Goal: Communication & Community: Answer question/provide support

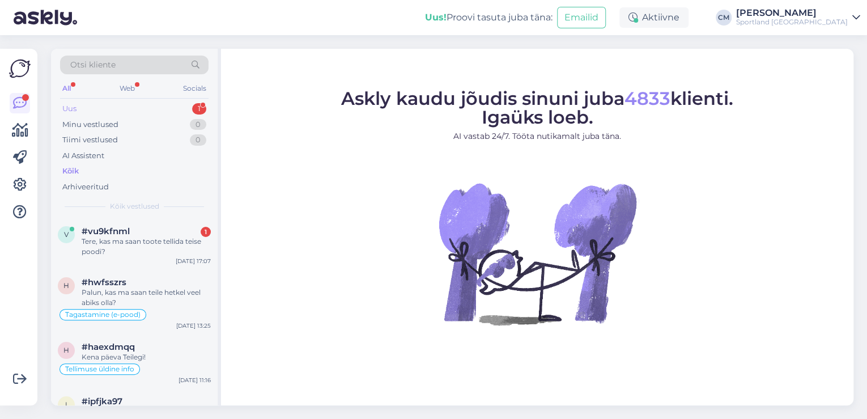
click at [165, 101] on div "Otsi kliente All Web Socials Uus 1 Minu vestlused 0 Tiimi vestlused 0 AI Assist…" at bounding box center [134, 133] width 167 height 169
click at [164, 105] on div "Uus 1" at bounding box center [134, 109] width 148 height 16
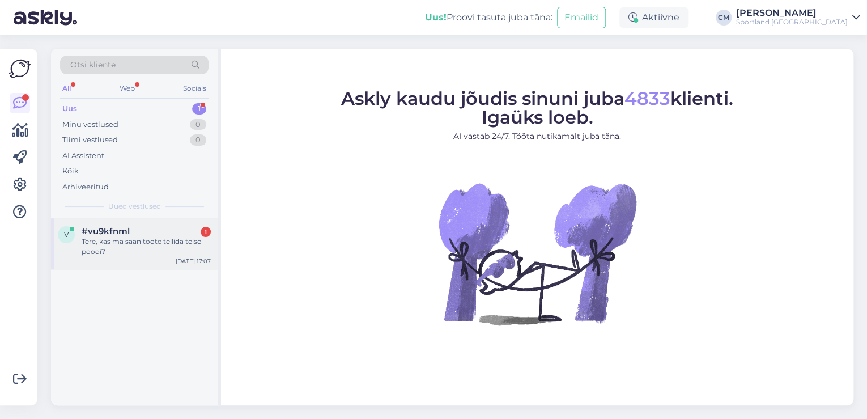
click at [148, 233] on div "#vu9kfnml 1" at bounding box center [146, 231] width 129 height 10
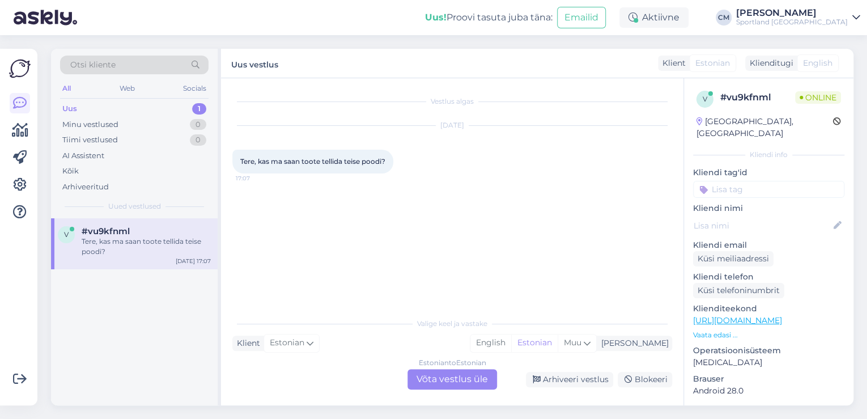
click at [493, 372] on div "Estonian to Estonian Võta vestlus üle" at bounding box center [451, 379] width 89 height 20
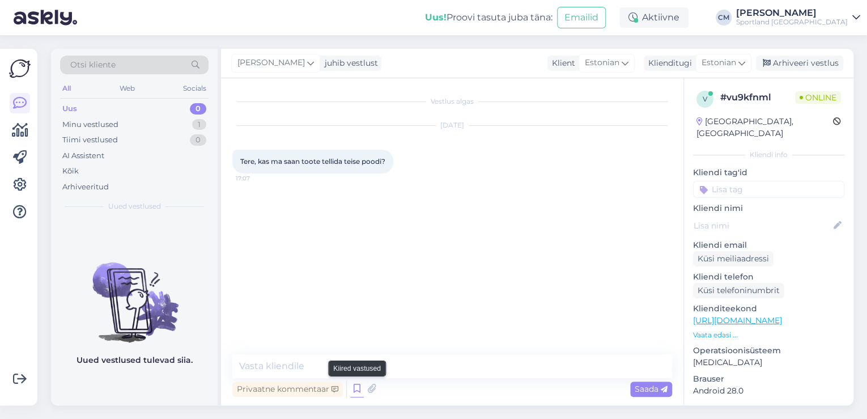
click at [363, 385] on icon at bounding box center [357, 388] width 14 height 17
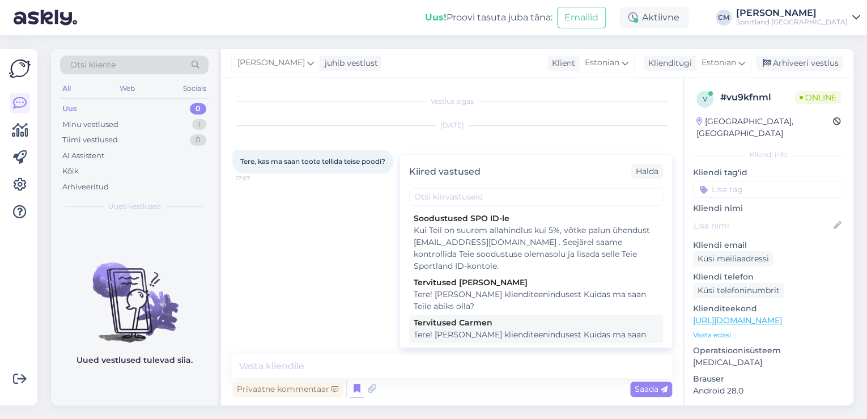
click at [521, 340] on div "Tere! [PERSON_NAME] klienditeenindusest Kuidas ma saan Teile abiks olla?" at bounding box center [535, 341] width 245 height 24
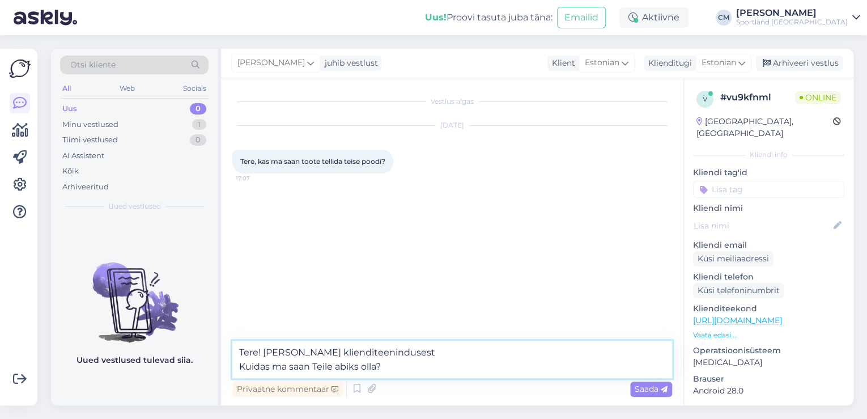
drag, startPoint x: 449, startPoint y: 367, endPoint x: 227, endPoint y: 369, distance: 222.0
click at [227, 369] on div "Vestlus algas [DATE] Tere, kas ma saan toote tellida teise poodi? 17:07 Tere! […" at bounding box center [452, 241] width 462 height 327
type textarea "Tere! [PERSON_NAME] klienditeenindusest"
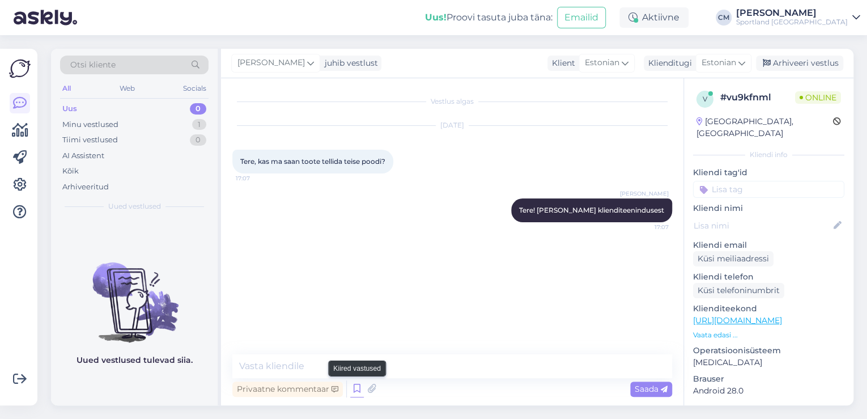
click at [360, 387] on icon at bounding box center [357, 388] width 14 height 17
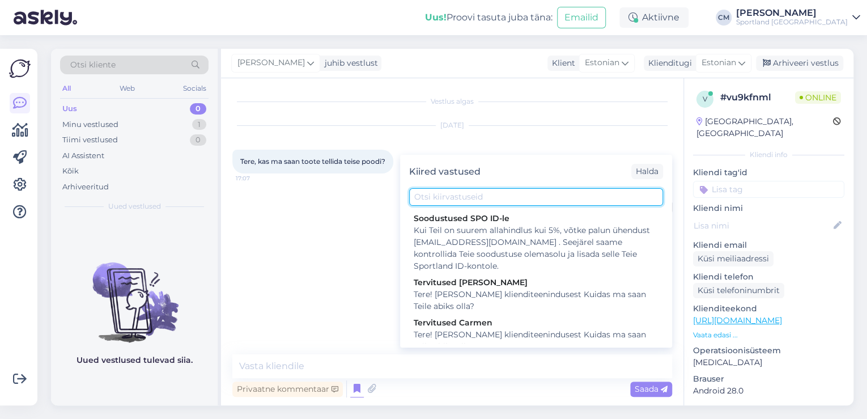
click at [465, 194] on input "text" at bounding box center [536, 197] width 254 height 18
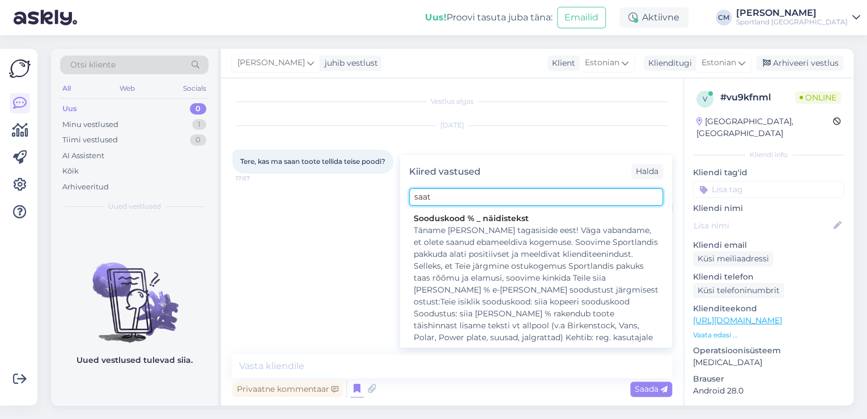
type input "saat"
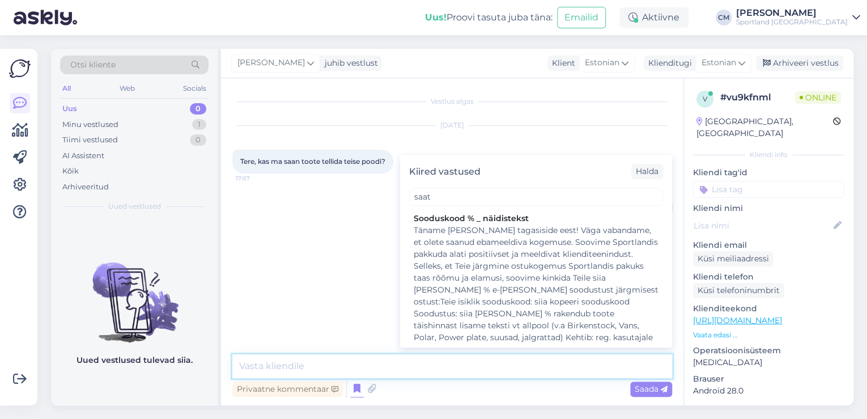
click at [318, 360] on textarea at bounding box center [452, 366] width 440 height 24
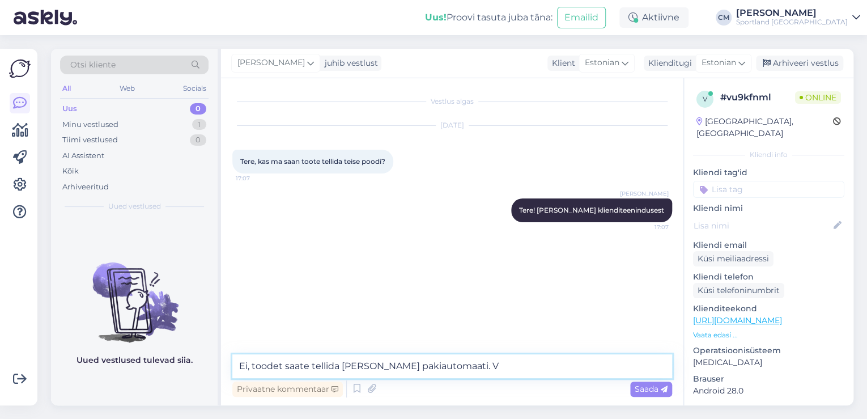
type textarea "Ei, toodet saate tellida [PERSON_NAME] pakiautomaati."
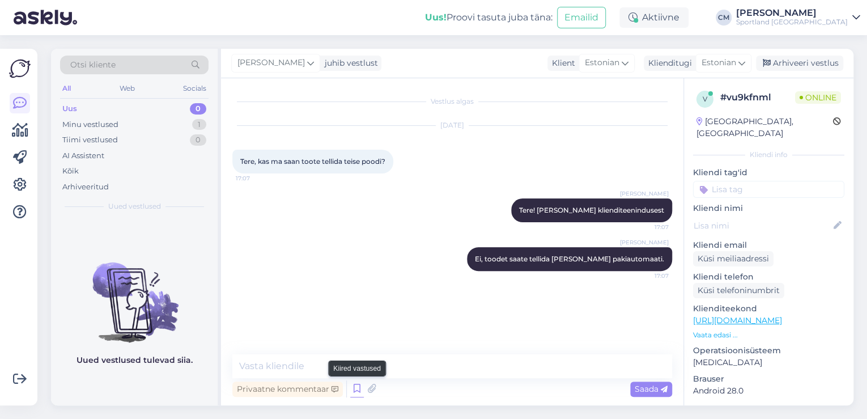
click at [360, 390] on icon at bounding box center [357, 388] width 14 height 17
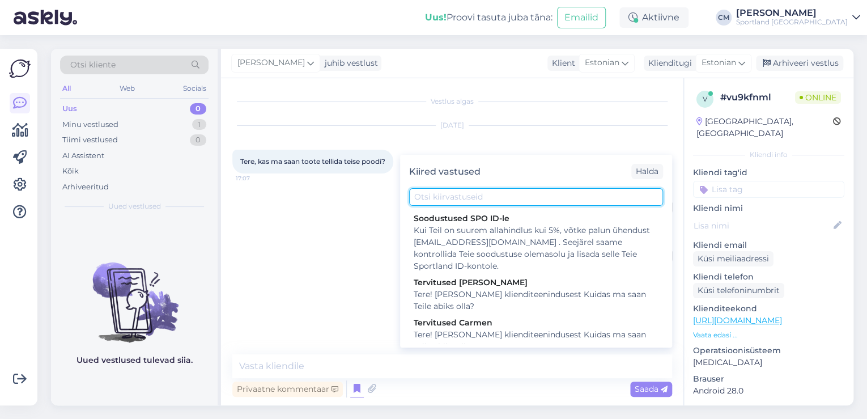
click at [536, 195] on input "text" at bounding box center [536, 197] width 254 height 18
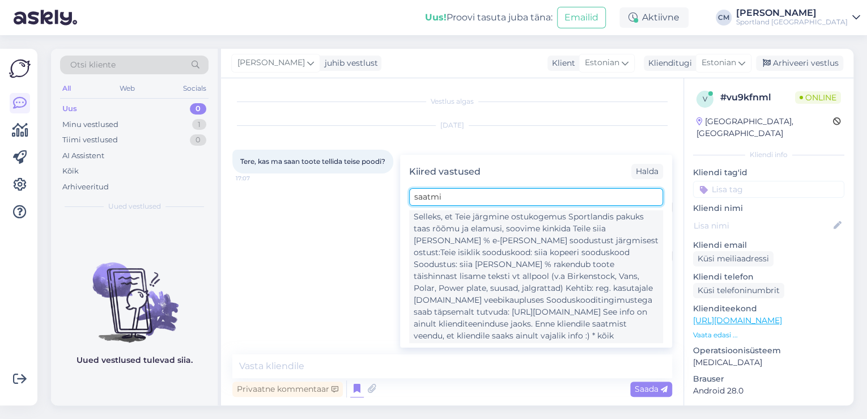
scroll to position [138, 0]
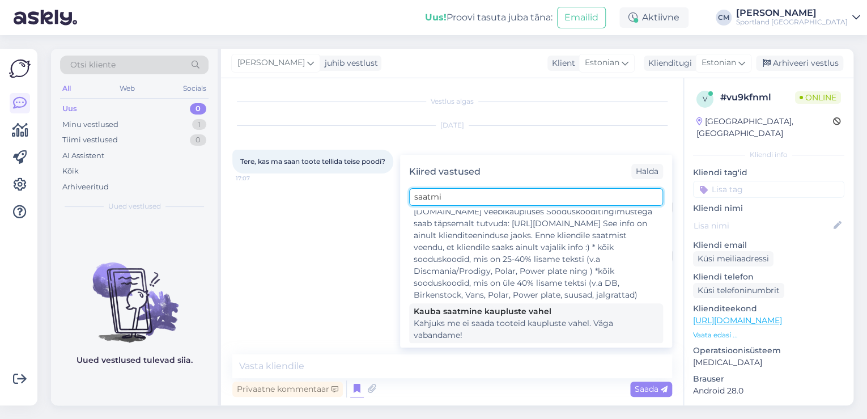
type input "saatmi"
click at [492, 318] on div "Kahjuks me ei saada tooteid kaupluste vahel. Väga vabandame!" at bounding box center [535, 329] width 245 height 24
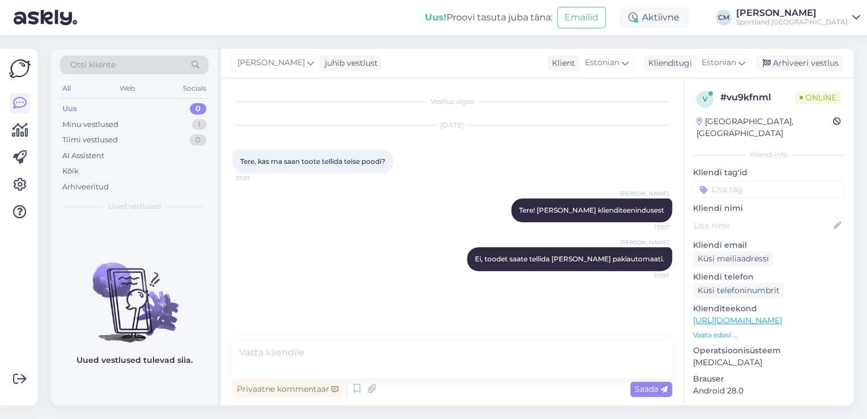
type textarea "Kahjuks me ei saada tooteid kaupluste vahel. Väga vabandame!"
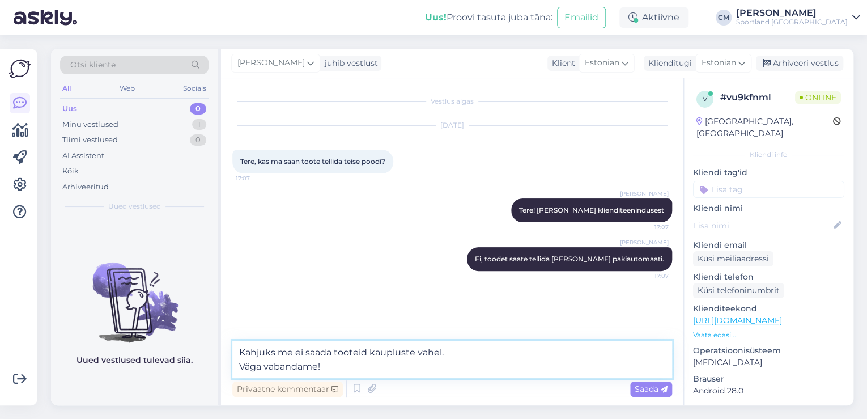
click at [468, 358] on textarea "Kahjuks me ei saada tooteid kaupluste vahel. Väga vabandame!" at bounding box center [452, 358] width 440 height 37
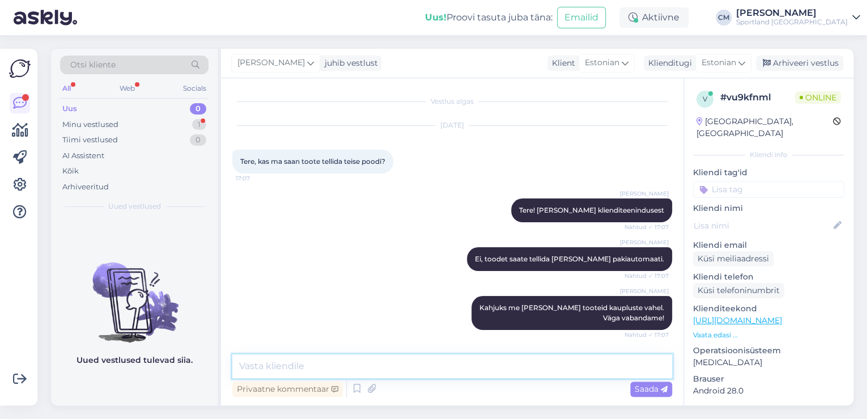
scroll to position [46, 0]
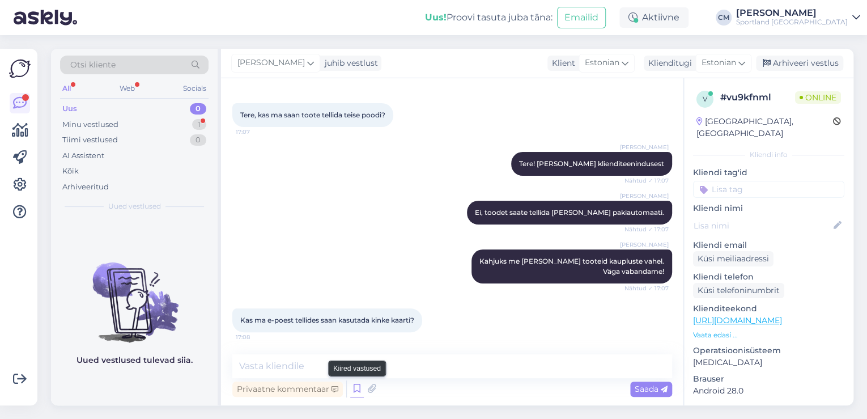
click at [351, 395] on icon at bounding box center [357, 388] width 14 height 17
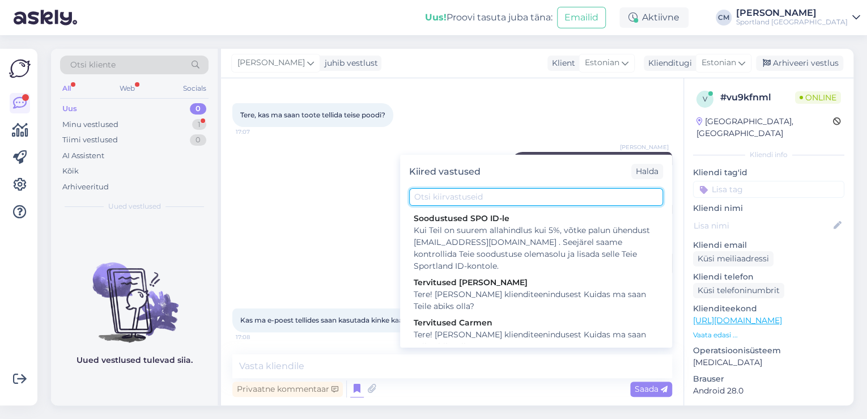
click at [470, 204] on input "text" at bounding box center [536, 197] width 254 height 18
type input "e"
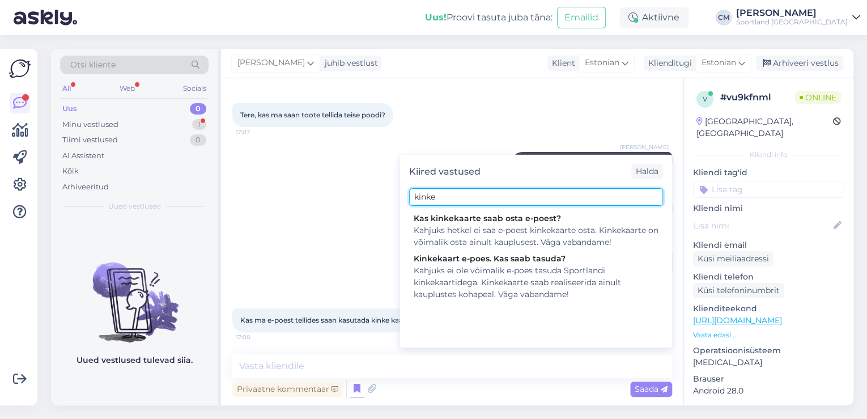
type input "kinke"
click at [142, 63] on div "Otsi kliente" at bounding box center [134, 65] width 148 height 19
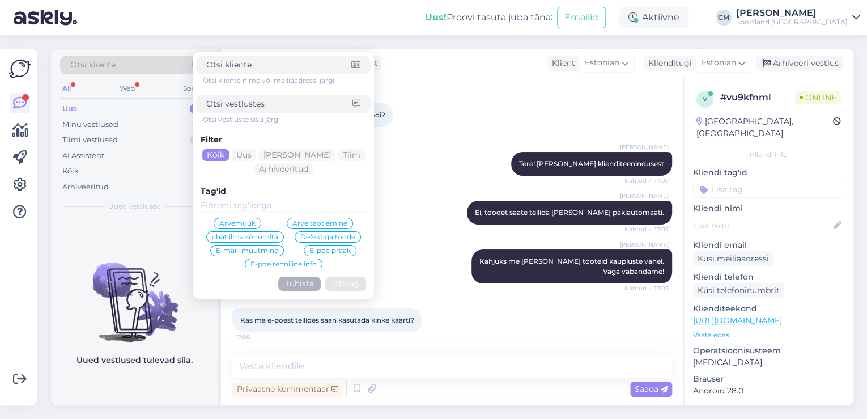
click at [239, 102] on input at bounding box center [279, 104] width 146 height 12
type input "k"
type input "arendamisel"
click button "Otsing" at bounding box center [345, 283] width 41 height 14
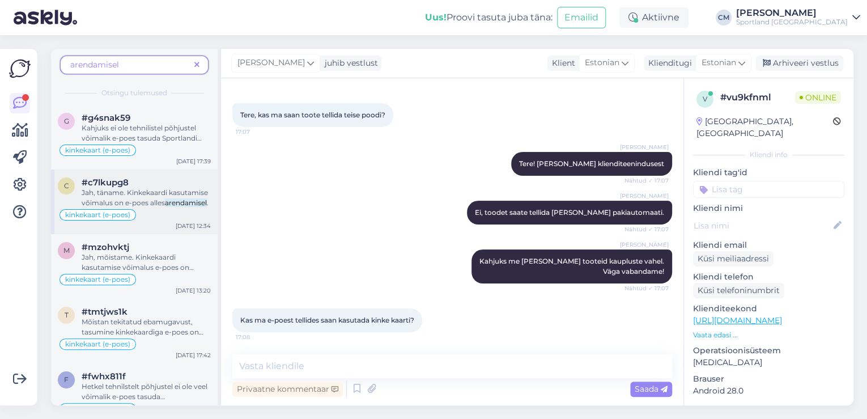
click at [150, 193] on span "Jah, täname. Kinkekaardi kasutamise võimalus on e-poes alles" at bounding box center [145, 197] width 126 height 19
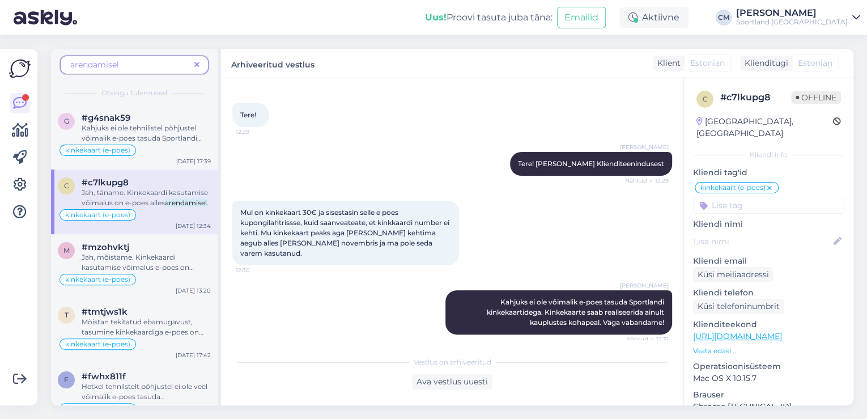
scroll to position [161, 0]
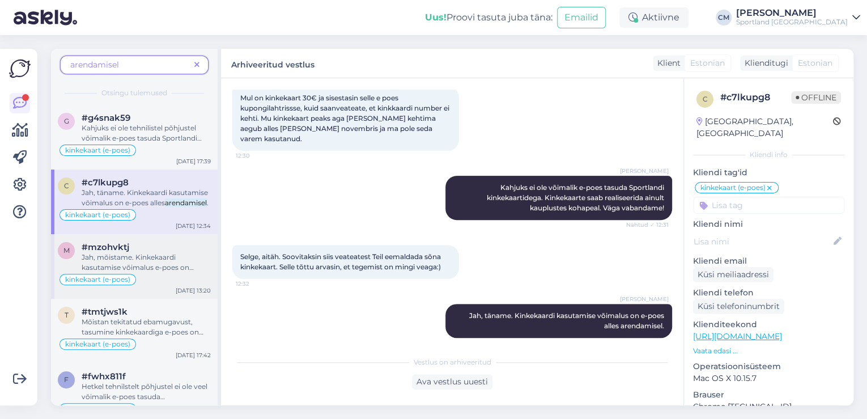
click at [184, 258] on div "Jah, mõistame. Kinkekaardi kasutamise võimalus e-poes on [PERSON_NAME] arendami…" at bounding box center [146, 262] width 129 height 20
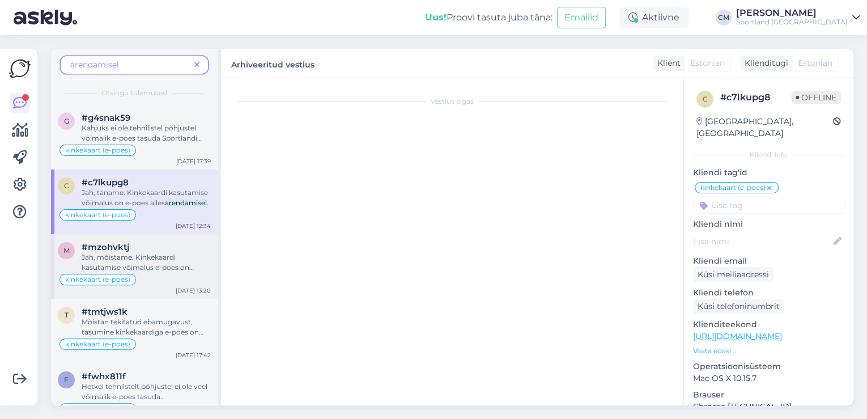
scroll to position [209, 0]
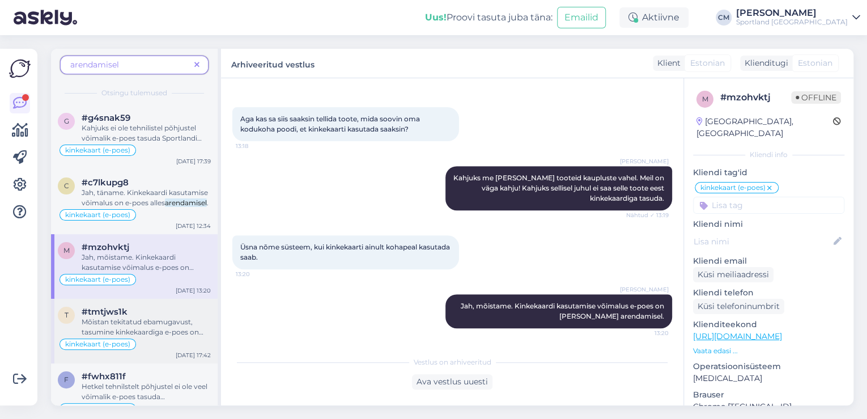
click at [170, 301] on div "t #tmtjws1k Mõistan tekitatud ebamugavust, tasumine kinkekaardiga e-poes on vee…" at bounding box center [134, 331] width 167 height 65
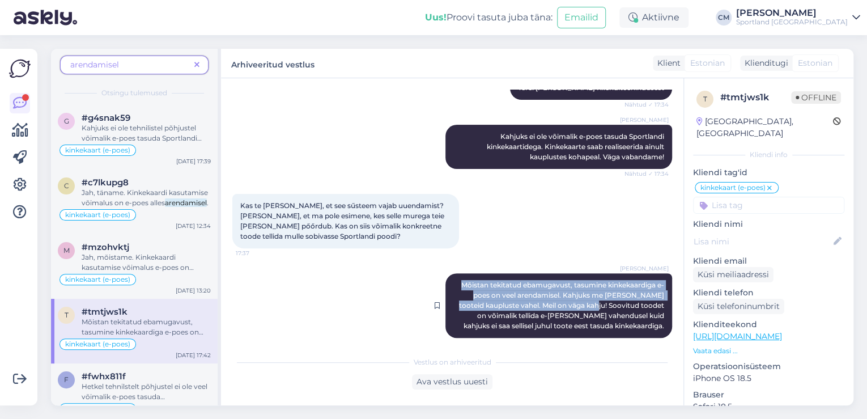
drag, startPoint x: 450, startPoint y: 271, endPoint x: 594, endPoint y: 292, distance: 146.0
click at [594, 292] on span "Mõistan tekitatud ebamugavust, tasumine kinkekaardiga e-poes on veel arendamise…" at bounding box center [562, 304] width 207 height 49
click at [577, 292] on span "Mõistan tekitatud ebamugavust, tasumine kinkekaardiga e-poes on veel arendamise…" at bounding box center [562, 304] width 207 height 49
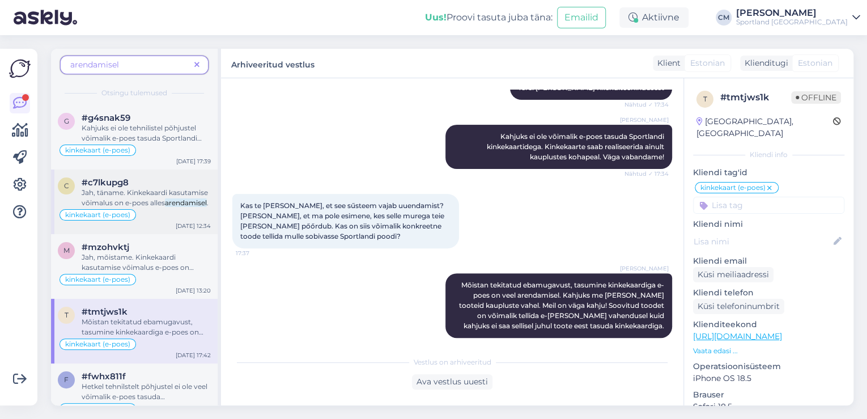
click at [183, 207] on div "Jah, täname. Kinkekaardi kasutamise võimalus on e-poes alles arendamisel ." at bounding box center [146, 197] width 129 height 20
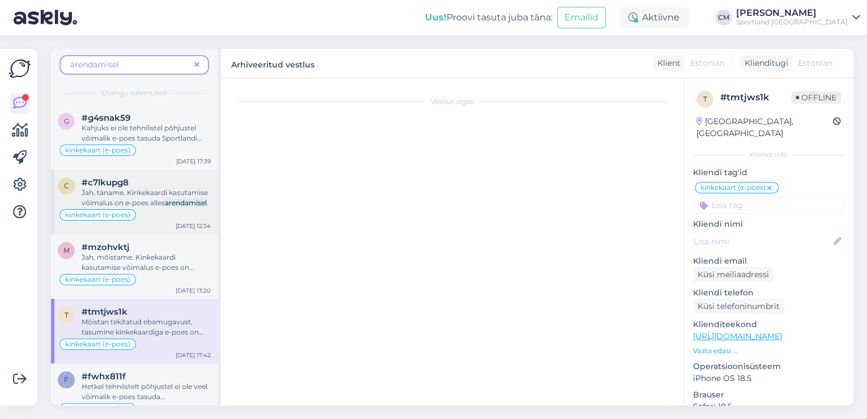
scroll to position [161, 0]
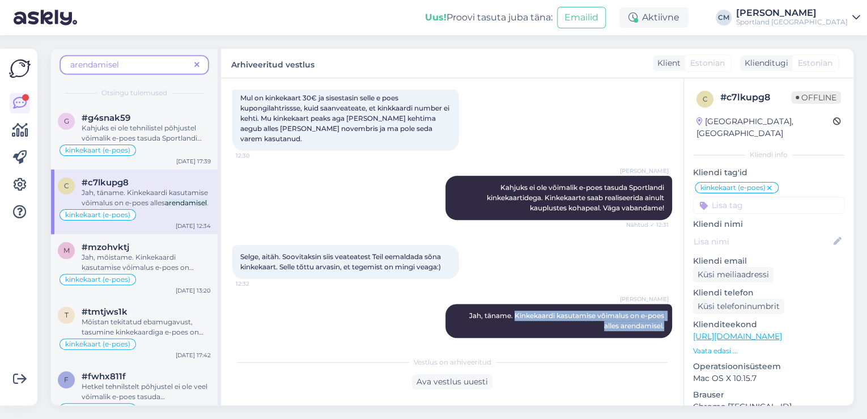
drag, startPoint x: 505, startPoint y: 304, endPoint x: 665, endPoint y: 318, distance: 160.4
click at [665, 318] on div "Vestlus algas [DATE] Tere! 12:29 [PERSON_NAME] Tere! [PERSON_NAME] Klienditeeni…" at bounding box center [457, 214] width 450 height 250
copy span "Kinkekaardi kasutamise võimalus on e-poes alles arendamisel."
drag, startPoint x: 147, startPoint y: 136, endPoint x: 178, endPoint y: 88, distance: 56.9
click at [147, 135] on span "Kahjuks ei ole tehnilistel põhjustel võimalik e-poes tasuda Sportlandi kinkekaa…" at bounding box center [145, 147] width 127 height 49
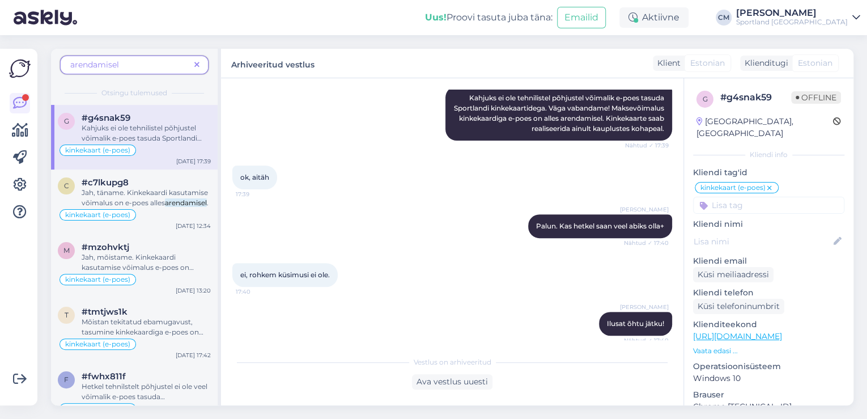
scroll to position [145, 0]
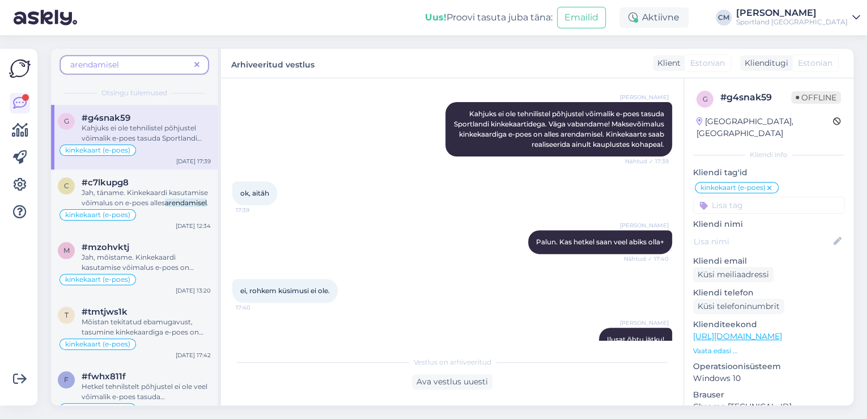
click at [194, 66] on span at bounding box center [197, 65] width 14 height 12
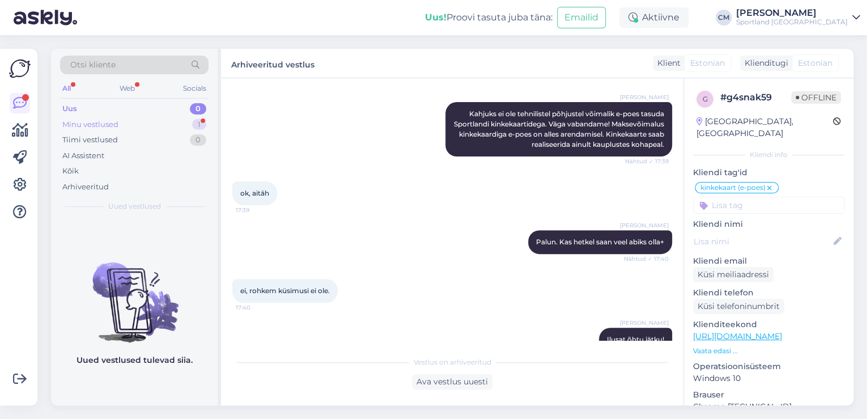
click at [143, 120] on div "Minu vestlused 1" at bounding box center [134, 125] width 148 height 16
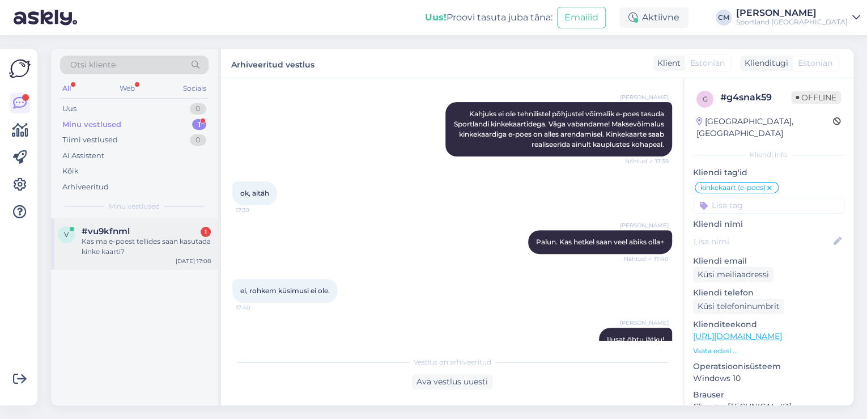
click at [143, 234] on div "#vu9kfnml 1" at bounding box center [146, 231] width 129 height 10
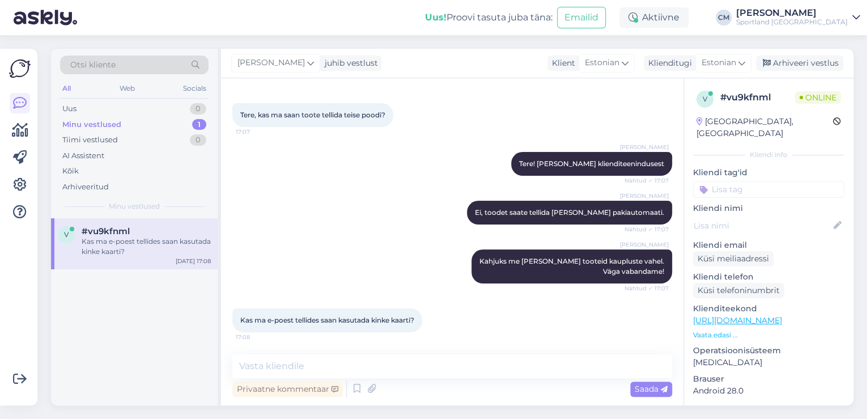
click at [348, 386] on div "Privaatne kommentaar Saada" at bounding box center [452, 389] width 440 height 22
click at [356, 381] on icon at bounding box center [357, 388] width 14 height 17
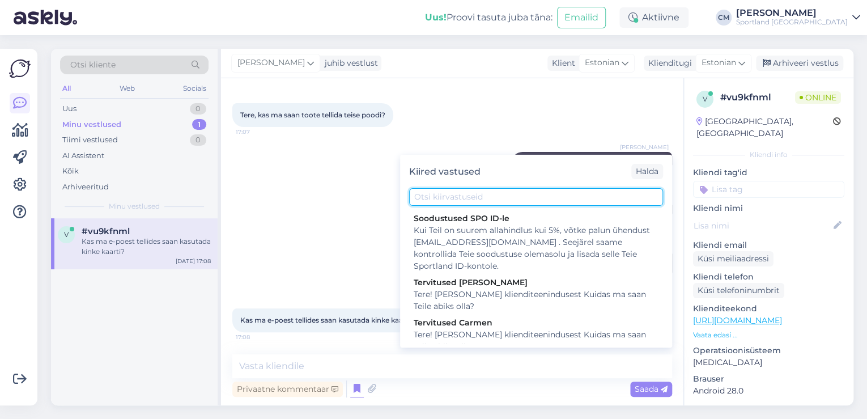
click at [494, 195] on input "text" at bounding box center [536, 197] width 254 height 18
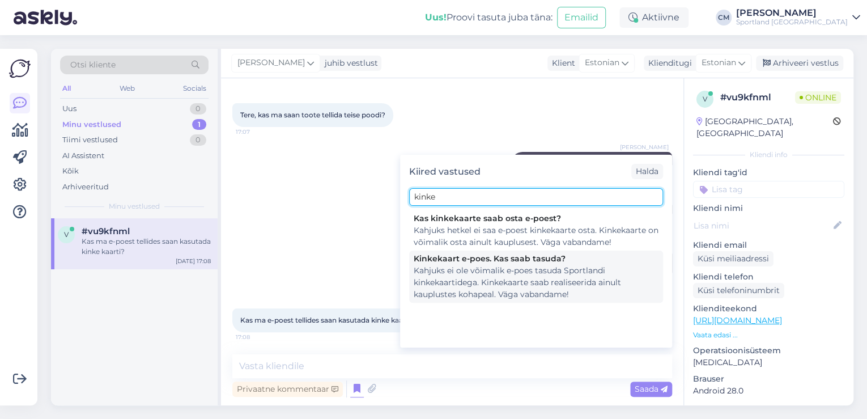
type input "kinke"
click at [498, 266] on div "Kahjuks ei ole võimalik e-poes tasuda Sportlandi kinkekaartidega. Kinkekaarte s…" at bounding box center [535, 283] width 245 height 36
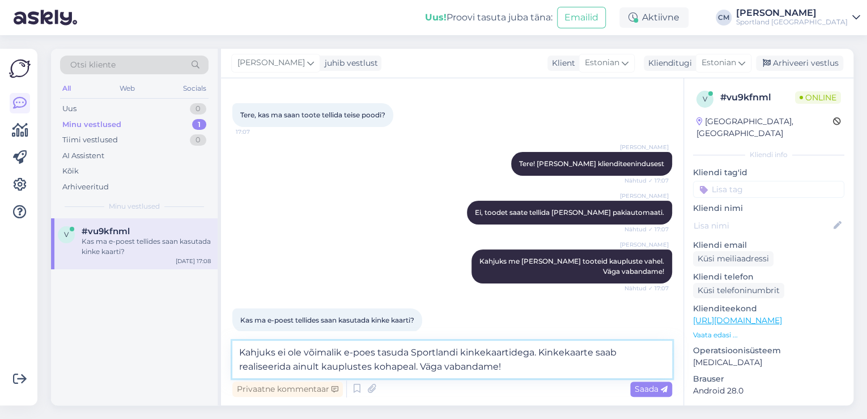
click at [418, 368] on textarea "Kahjuks ei ole võimalik e-poes tasuda Sportlandi kinkekaartidega. Kinkekaarte s…" at bounding box center [452, 358] width 440 height 37
paste textarea "Kinkekaardi kasutamise võimalus on e-poes alles arendamisel."
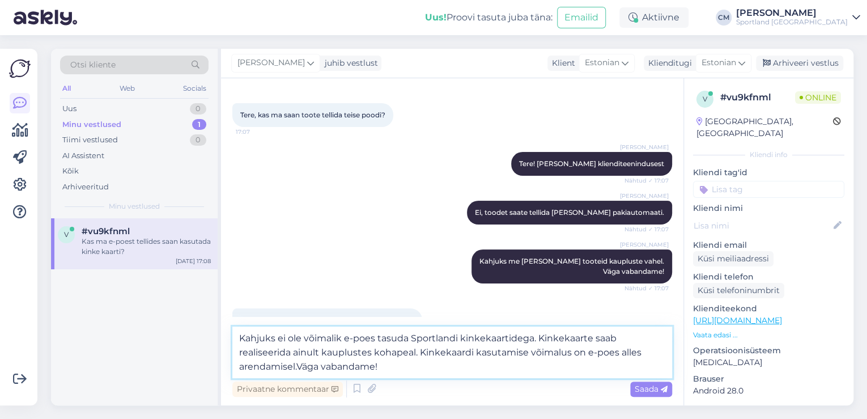
type textarea "Kahjuks ei ole võimalik e-poes tasuda Sportlandi kinkekaartidega. Kinkekaarte s…"
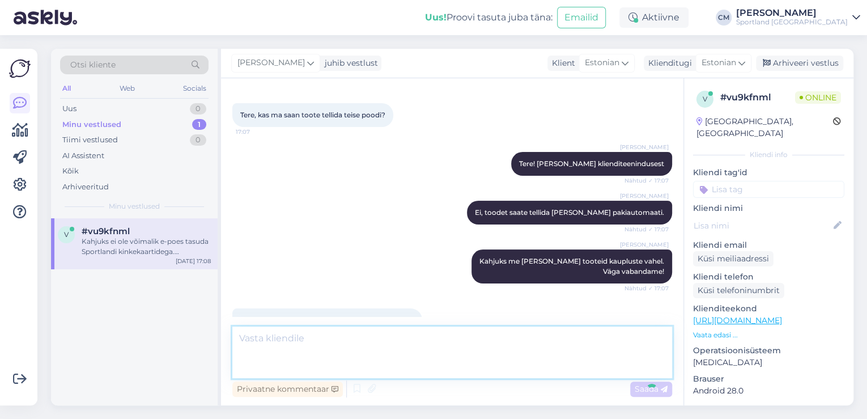
scroll to position [126, 0]
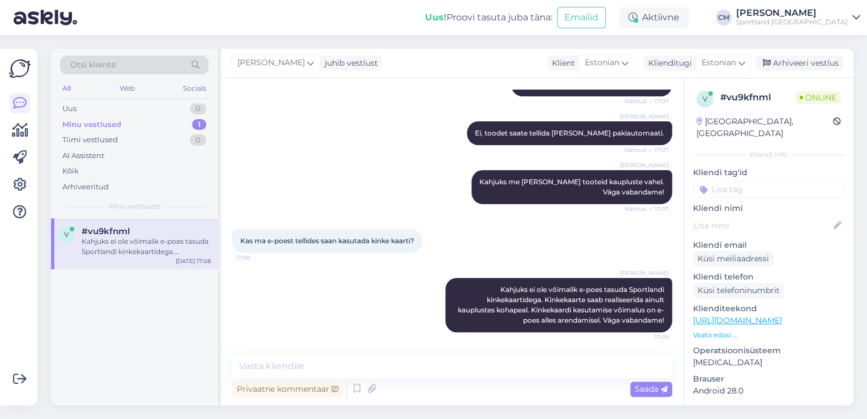
click at [752, 181] on input at bounding box center [768, 189] width 151 height 17
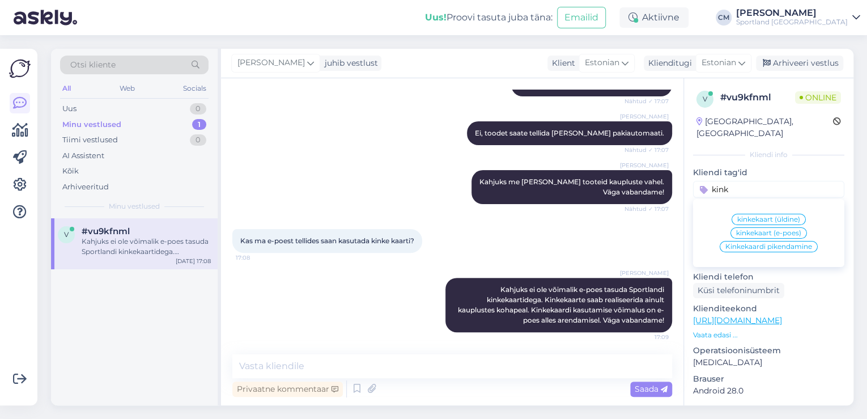
type input "kink"
click at [754, 229] on span "kinkekaart (e-poes)" at bounding box center [768, 232] width 65 height 7
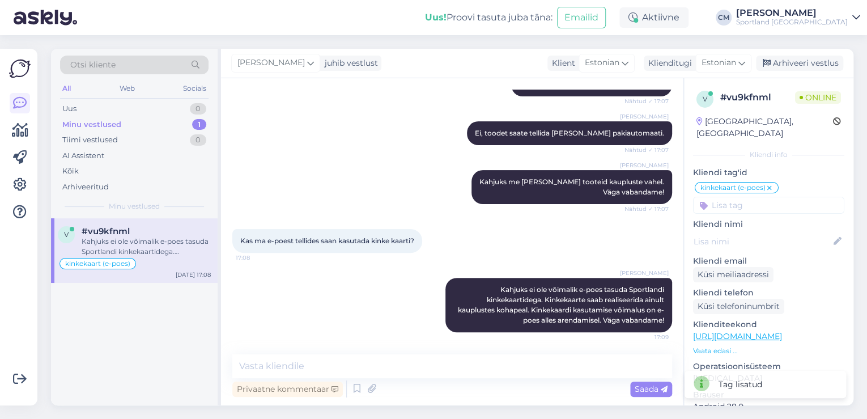
click at [754, 197] on input at bounding box center [768, 205] width 151 height 17
type input "saat"
click at [764, 232] on span "Toote saatmine kaupluste vahel" at bounding box center [768, 235] width 91 height 7
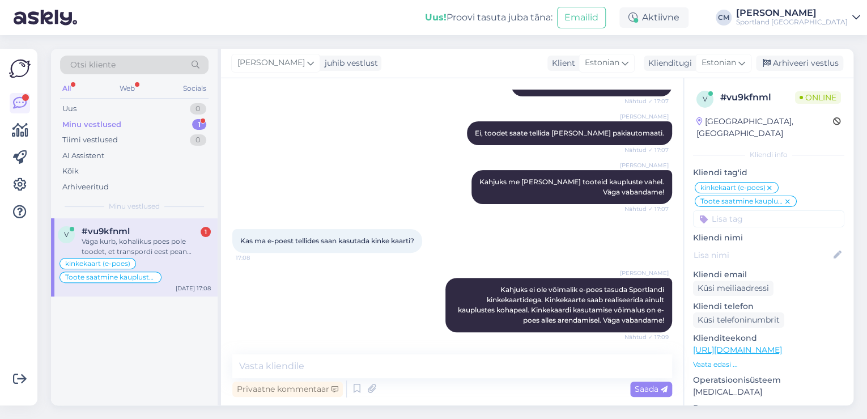
scroll to position [185, 0]
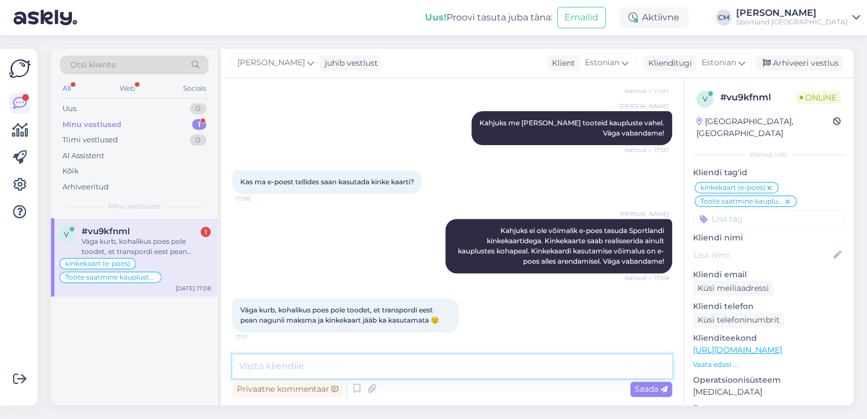
click at [330, 371] on textarea at bounding box center [452, 366] width 440 height 24
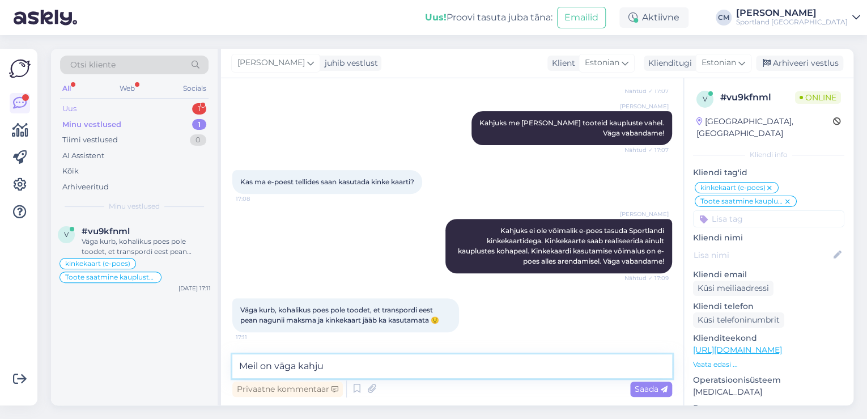
type textarea "Meil on väga kahju"
click at [195, 109] on div "1" at bounding box center [199, 108] width 14 height 11
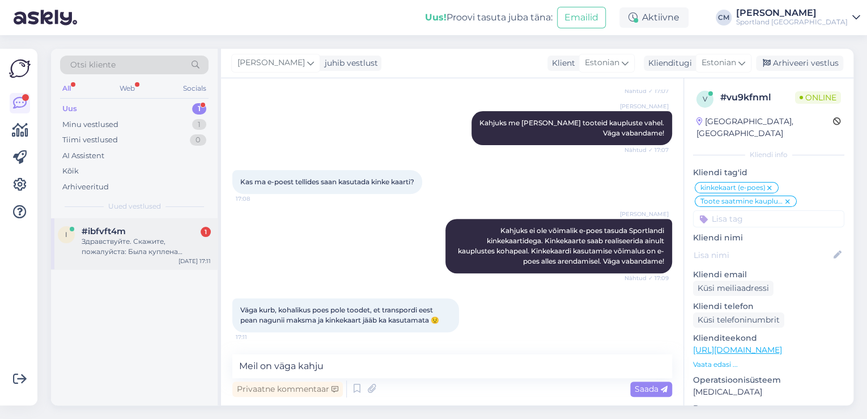
click at [173, 224] on div "i #ibfvft4m 1 Здравствуйте. Скажите, пожалуйста: Была куплена подарочная карточ…" at bounding box center [134, 243] width 167 height 51
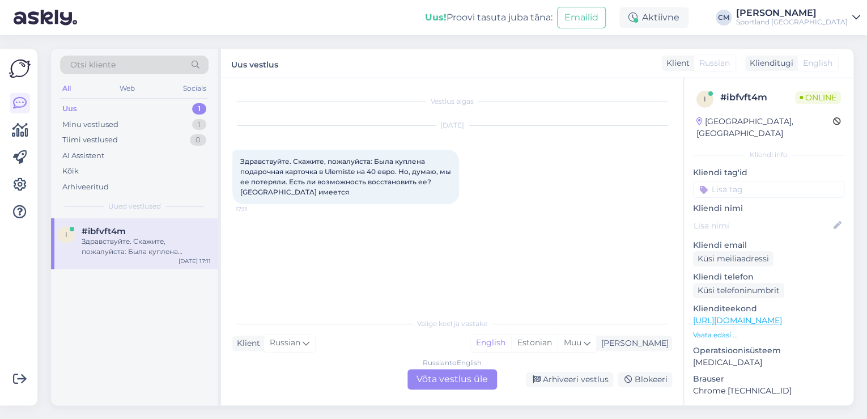
scroll to position [0, 0]
click at [557, 348] on div "Estonian" at bounding box center [534, 342] width 46 height 17
click at [464, 377] on div "Russian to Estonian Võta vestlus üle" at bounding box center [451, 379] width 89 height 20
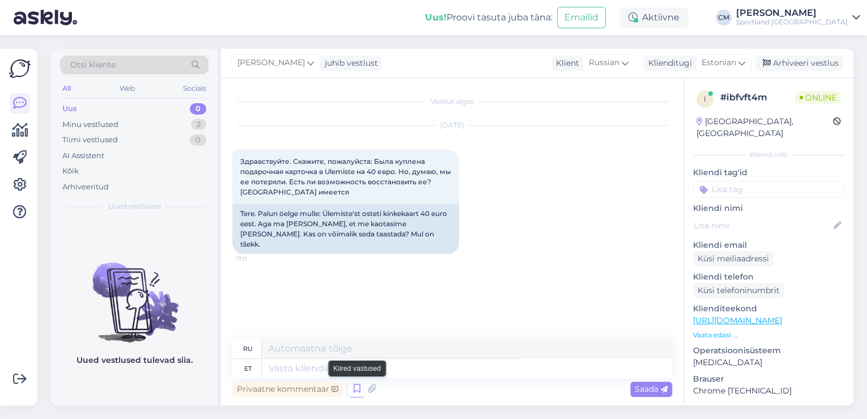
click at [361, 393] on icon at bounding box center [357, 388] width 14 height 17
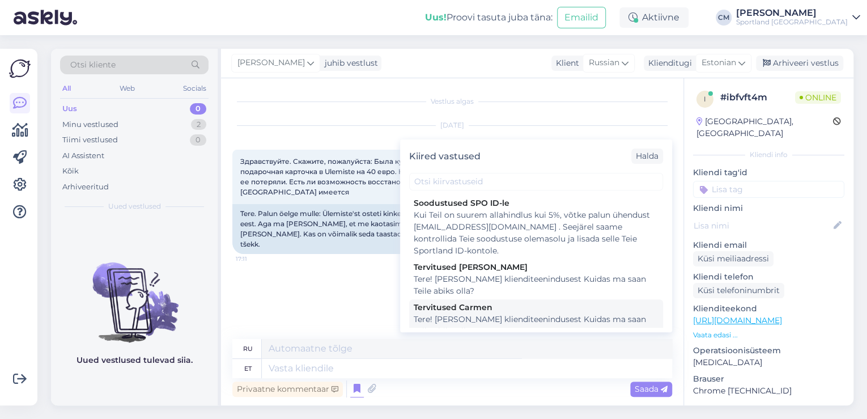
click at [513, 324] on div "Tere! [PERSON_NAME] klienditeenindusest Kuidas ma saan Teile abiks olla?" at bounding box center [535, 325] width 245 height 24
type textarea "Здравствуйте! Я [PERSON_NAME] из службы поддержки клиентов Чем я могу вам помоч…"
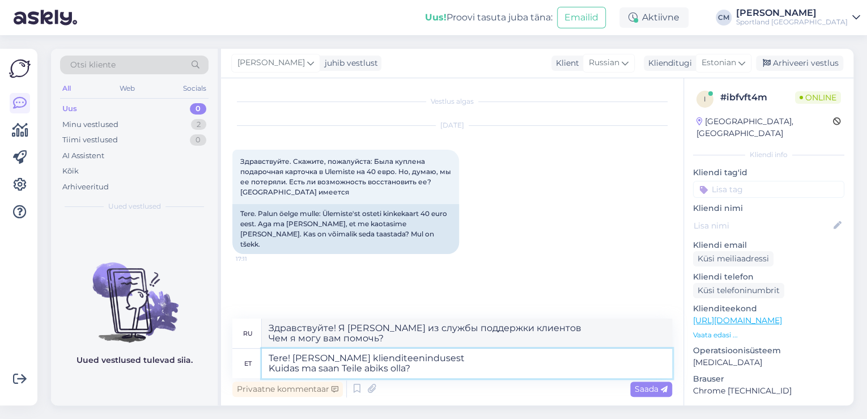
drag, startPoint x: 454, startPoint y: 369, endPoint x: 261, endPoint y: 376, distance: 192.7
click at [262, 376] on textarea "Tere! [PERSON_NAME] klienditeenindusest Kuidas ma saan Teile abiks olla?" at bounding box center [467, 362] width 410 height 29
type textarea "Tere! [PERSON_NAME] klienditeenindusest"
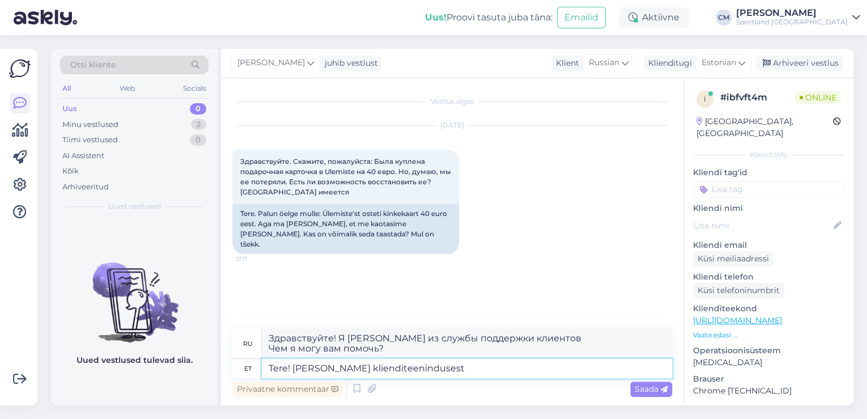
type textarea "Здравствуйте! Меня зовут [PERSON_NAME], я из службы поддержки клиентов."
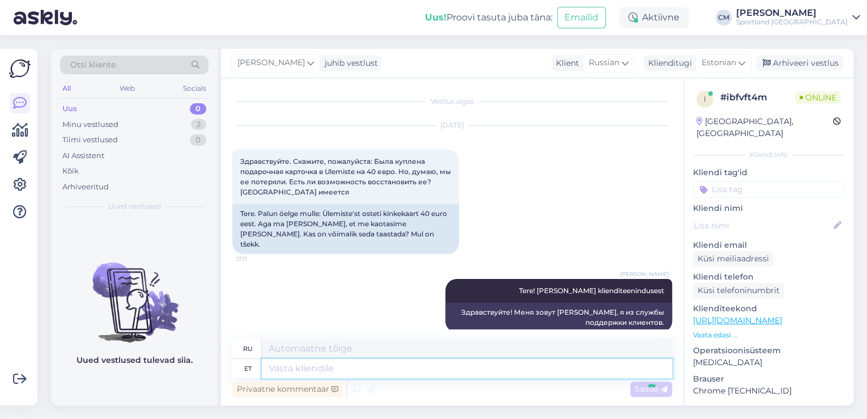
scroll to position [5, 0]
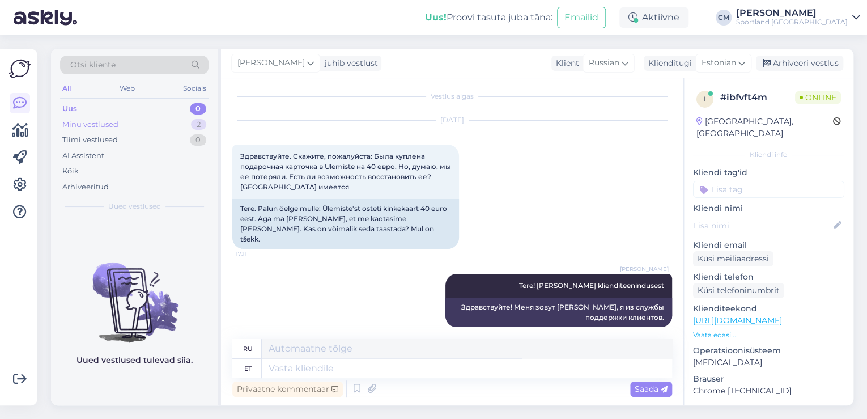
click at [150, 121] on div "Minu vestlused 2" at bounding box center [134, 125] width 148 height 16
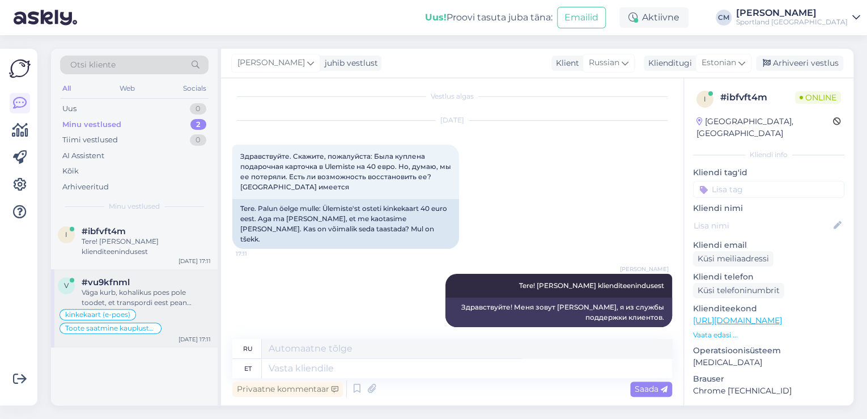
click at [142, 299] on div "Väga kurb, kohalikus poes pole toodet, et transpordi eest pean nagunii maksma j…" at bounding box center [146, 297] width 129 height 20
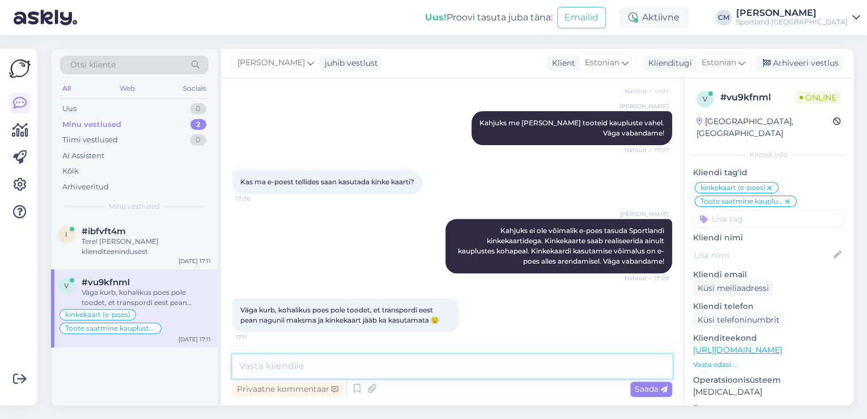
click at [305, 355] on textarea at bounding box center [452, 366] width 440 height 24
type textarea "Meil on väga kahju!"
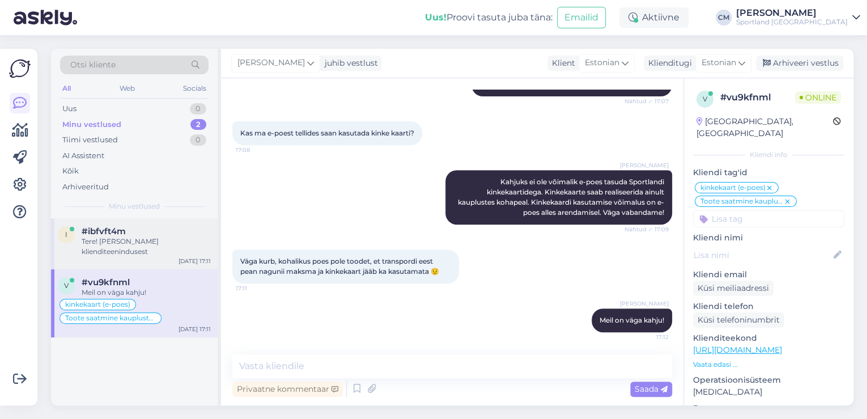
click at [138, 265] on div "i #ibfvft4m Tere! [PERSON_NAME] klienditeenindusest [DATE] 17:11" at bounding box center [134, 243] width 167 height 51
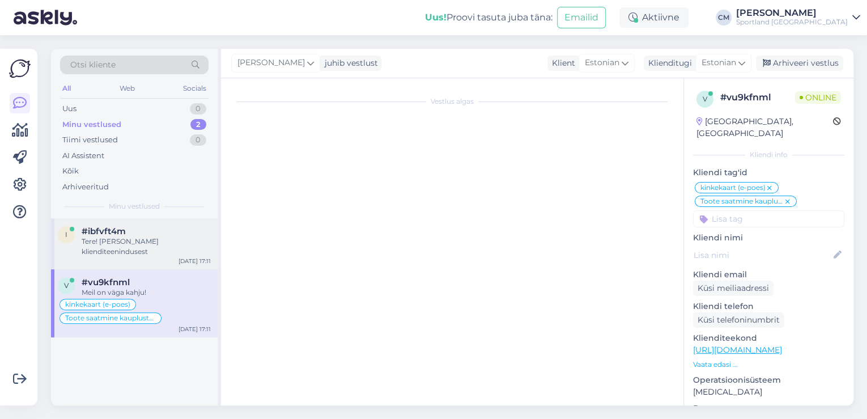
scroll to position [5, 0]
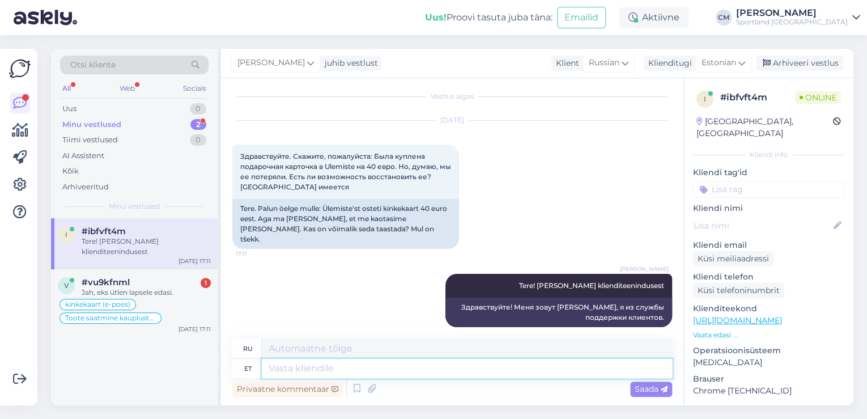
click at [359, 366] on textarea at bounding box center [467, 368] width 410 height 19
type textarea "Meil o"
type textarea "Мы"
type textarea "Meil on"
type textarea "У нас есть"
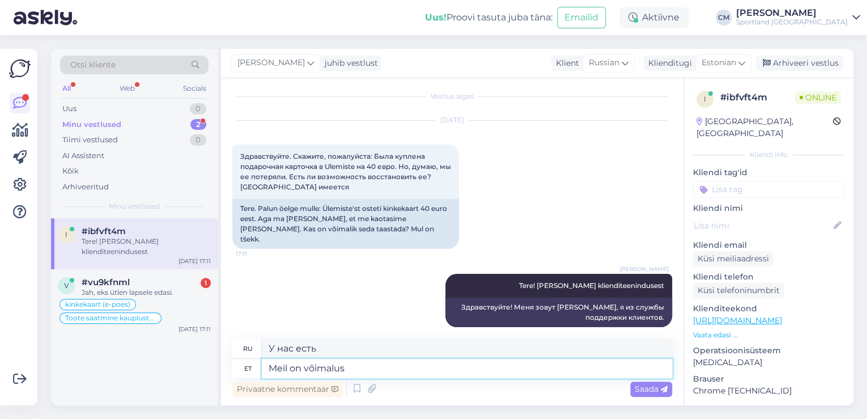
type textarea "Meil on võimalus v"
type textarea "У нас есть шанс."
type textarea "Meil on võimalus [PERSON_NAME]"
type textarea "У нас есть только один шанс."
type textarea "Meil on võimalus [PERSON_NAME] kinkekaart b"
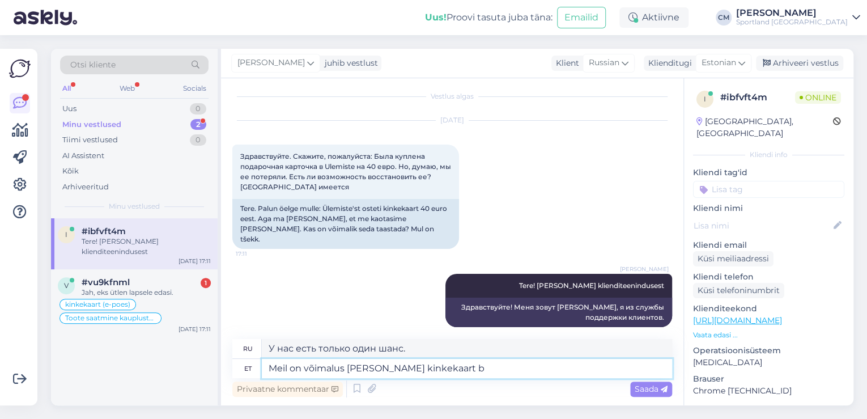
type textarea "У нас есть только вариант подарочной карты"
type textarea "Meil on võimalus [PERSON_NAME] kinkekaart blokeerida, e"
type textarea "У нас есть только возможность заблокировать подарочную карту,"
type textarea "Meil on võimalus [PERSON_NAME] kinkekaart blokeerida, et s"
type textarea "У нас есть только возможность заблокировать подарочную карту, чтобы"
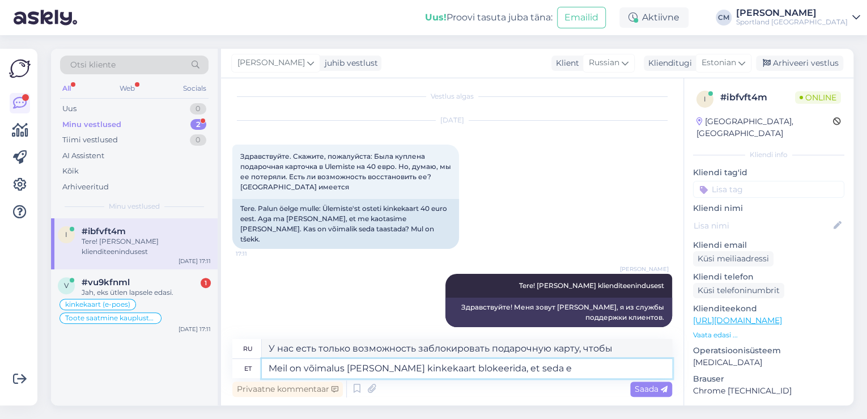
type textarea "Meil on võimalus [PERSON_NAME] kinkekaart blokeerida, et [PERSON_NAME]"
type textarea "У нас есть только возможность заблокировать подарочную карту, чтобы она"
type textarea "Meil on võimalus [PERSON_NAME] kinkekaart blokeerida, et [PERSON_NAME] sa"
type textarea "У нас есть только возможность заблокировать подарочную карту, чтобы ее нельзя б…"
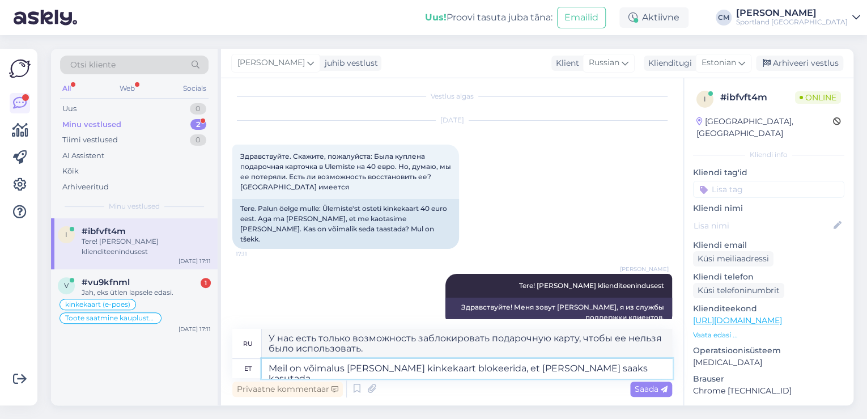
click at [543, 370] on textarea "Meil on võimalus [PERSON_NAME] kinkekaart blokeerida, et [PERSON_NAME] saaks ka…" at bounding box center [467, 368] width 410 height 19
type textarea "Meil on võimalus [PERSON_NAME] kinkekaart blokeerida, et [PERSON_NAME] saaks le…"
type textarea "У нас есть только возможность заблокировать подарочную карту, чтобы ее нельзя б…"
type textarea "Meil on võimalus [PERSON_NAME] kinkekaart blokeerida, et [PERSON_NAME] saaks le…"
type textarea "У нас есть только возможность заблокировать подарочную карту, чтобы ее нельзя б…"
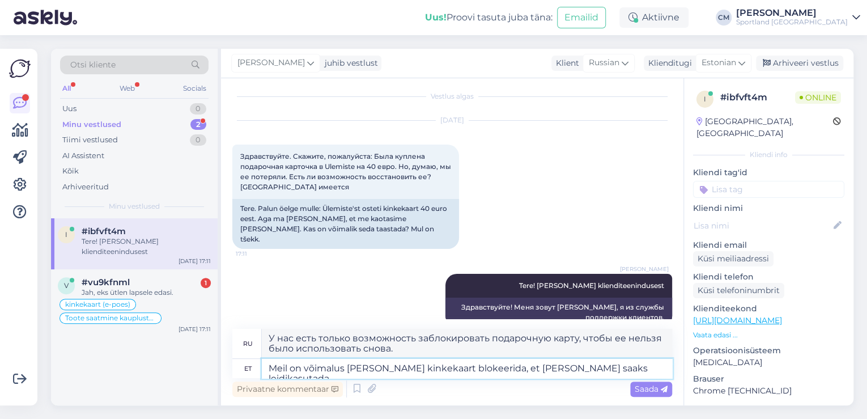
type textarea "Meil on võimalus [PERSON_NAME] kinkekaart blokeerida, et [PERSON_NAME] saaks le…"
type textarea "У нас есть только возможность заблокировать подарочную карту, чтобы ее нельзя б…"
type textarea "Meil on võimalus [PERSON_NAME] kinkekaart blokeerida, et [PERSON_NAME] saaks le…"
type textarea "У нас есть только возможность заблокировать подарочную карту, чтобы нашедшее не…"
click at [625, 365] on textarea "Meil on võimalus [PERSON_NAME] kinkekaart blokeerida, et [PERSON_NAME] saaks le…" at bounding box center [467, 368] width 410 height 19
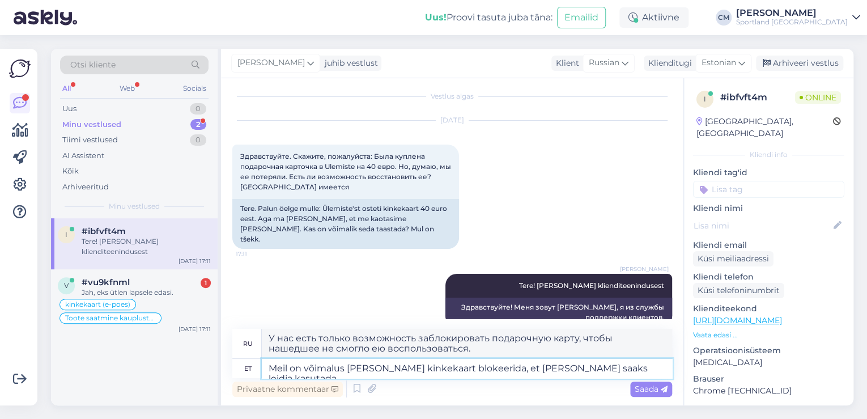
click at [432, 367] on textarea "Meil on võimalus [PERSON_NAME] kinkekaart blokeerida, et [PERSON_NAME] saaks le…" at bounding box center [467, 368] width 410 height 19
type textarea "Meil on võimalus [PERSON_NAME] kinkekaar, et [PERSON_NAME] saaks leidja kasutad…"
type textarea "У нас есть только вариант подарочной коробки, чтобы нашедшему ее было невозможн…"
type textarea "Meil on võimalus [PERSON_NAME] kinkekaardi , et [PERSON_NAME] saaks leidja kasu…"
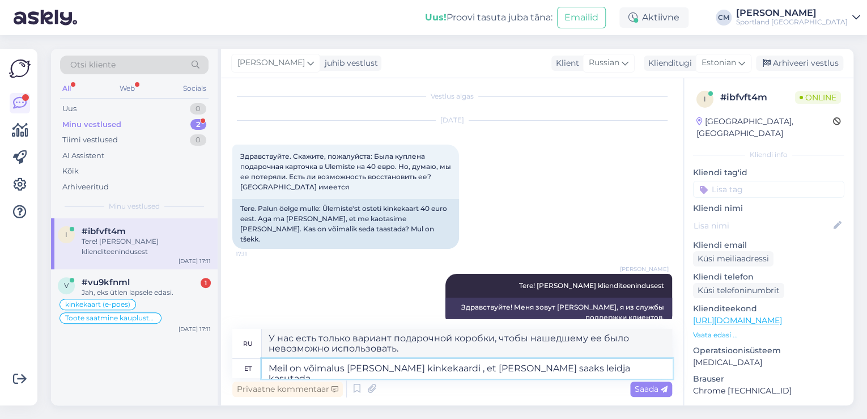
type textarea "У нас есть только вариант подарочной карты, чтобы нашедшему ее было невозможно …"
type textarea "Meil on võimalus [PERSON_NAME] kinkekaardi pe, et [PERSON_NAME] saaks leidja ka…"
type textarea "У нас есть только возможность заблокировать подарочную карту, чтобы нашедшее не…"
type textarea "Meil on võimalus [PERSON_NAME] kinkekaardi peata, et [PERSON_NAME] saaks leidja…"
type textarea "У нас есть только возможность стереть подарочную карту, чтобы нашедший ее не см…"
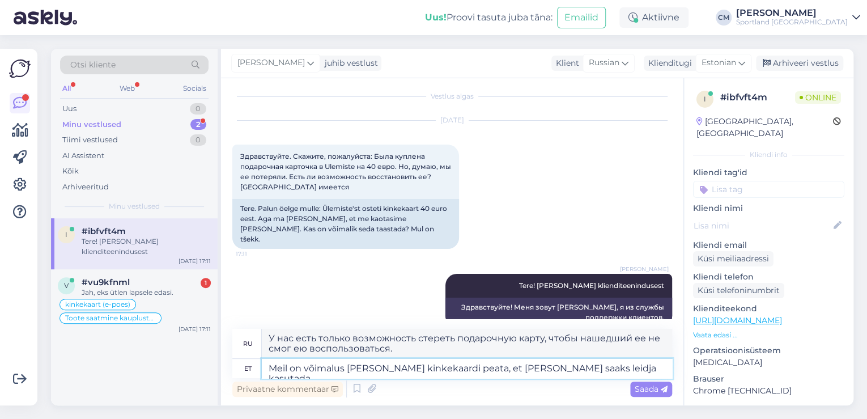
type textarea "Meil on võimalus [PERSON_NAME] kinkekaardi peatad, et [PERSON_NAME] saaks leidj…"
type textarea "У нас есть только возможность закрыть подарочную карту, чтобы нашедший не смог …"
type textarea "Meil on võimalus [PERSON_NAME] kinkekaardi peatada, et [PERSON_NAME] saaks leid…"
type textarea "У нас есть только возможность заморозить подарочную карту, чтобы нашедшее не см…"
click at [625, 367] on textarea "Meil on võimalus [PERSON_NAME] kinkekaardi peatada, et [PERSON_NAME] saaks leid…" at bounding box center [467, 368] width 410 height 19
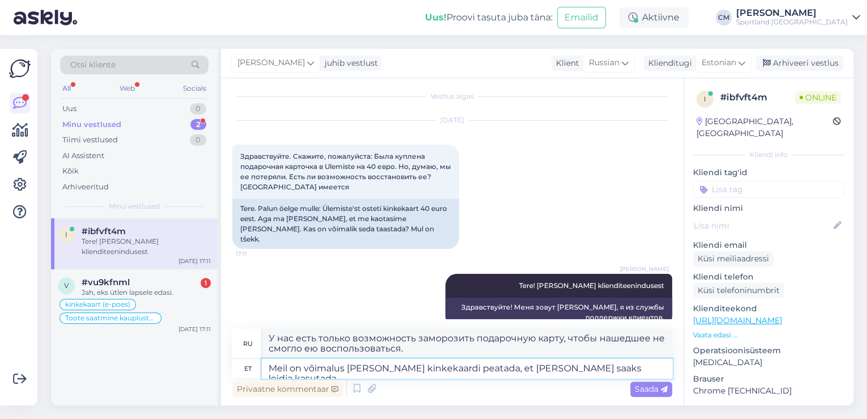
click at [544, 372] on textarea "Meil on võimalus [PERSON_NAME] kinkekaardi peatada, et [PERSON_NAME] saaks leid…" at bounding box center [467, 368] width 410 height 19
click at [630, 365] on textarea "Meil on võimalus [PERSON_NAME] kinkekaardi peatada, et [PERSON_NAME] saaks leid…" at bounding box center [467, 368] width 410 height 19
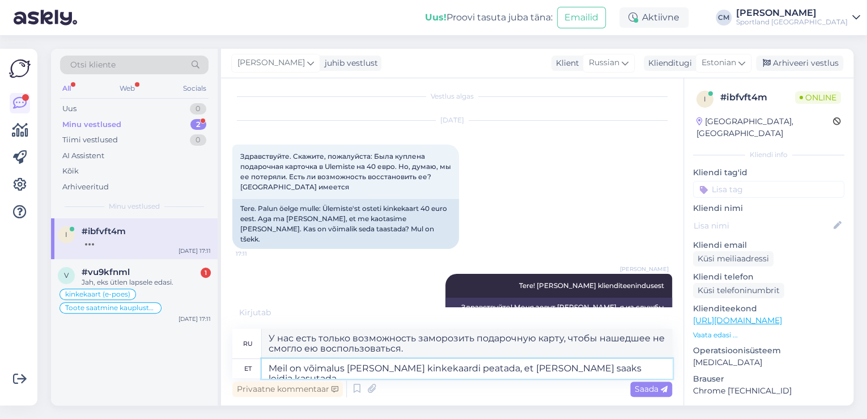
click at [537, 368] on textarea "Meil on võimalus [PERSON_NAME] kinkekaardi peatada, et [PERSON_NAME] saaks leid…" at bounding box center [467, 368] width 410 height 19
type textarea "Meil on võimalus [PERSON_NAME] kinkekaardi peatada, et [PERSON_NAME] saaks võle…"
type textarea "У нас есть только возможность приостановить действие подарочной карты, чтобы по…"
type textarea "Meil on võimalus [PERSON_NAME] kinkekaardi peatada, et [PERSON_NAME] saaks võõl…"
type textarea "У нас есть только возможность приостановить действие подарочной карты, чтобы во…"
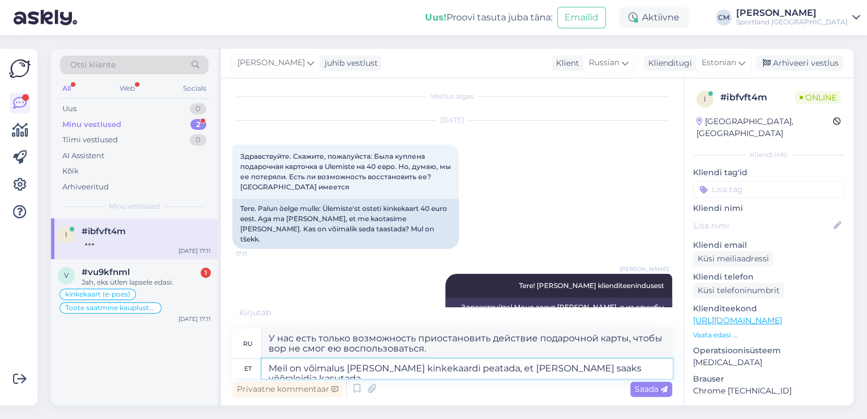
type textarea "Meil on võimalus [PERSON_NAME] kinkekaardi peatada, et [PERSON_NAME] saaks võõr…"
type textarea "У нас есть только возможность приостановить действие подарочной карты, чтобы ею…"
type textarea "Meil on võimalus [PERSON_NAME] kinkekaardi peatada, et [PERSON_NAME] saaks võõr…"
type textarea "У нас есть только возможность заморозить подарочную карту, чтобы ее не смог исп…"
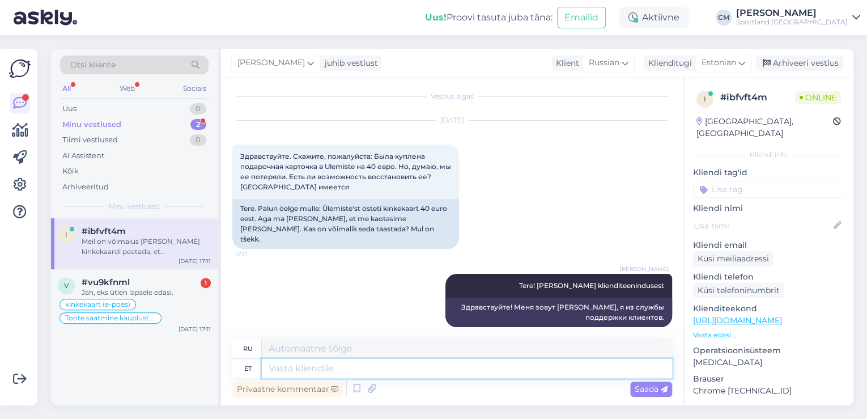
scroll to position [104, 0]
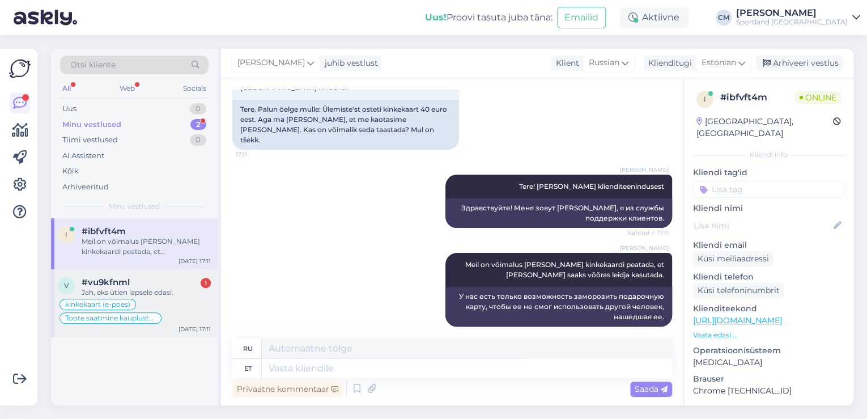
click at [174, 294] on div "Jah, eks ütlen lapsele edasi." at bounding box center [146, 292] width 129 height 10
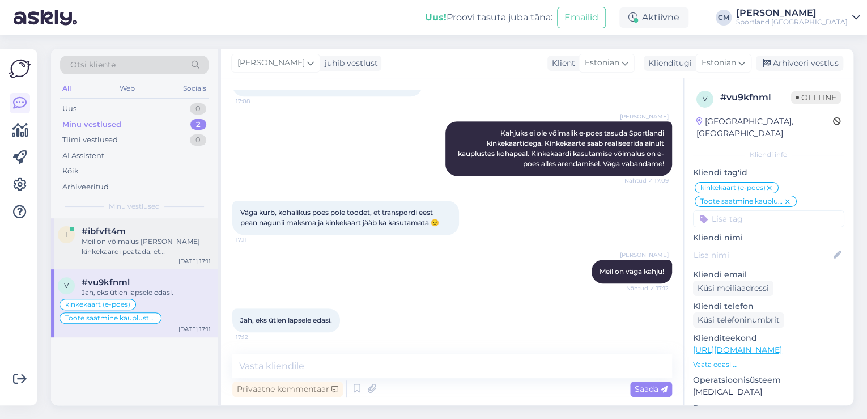
click at [189, 251] on div "Meil on võimalus [PERSON_NAME] kinkekaardi peatada, et [PERSON_NAME] saaks võõr…" at bounding box center [146, 246] width 129 height 20
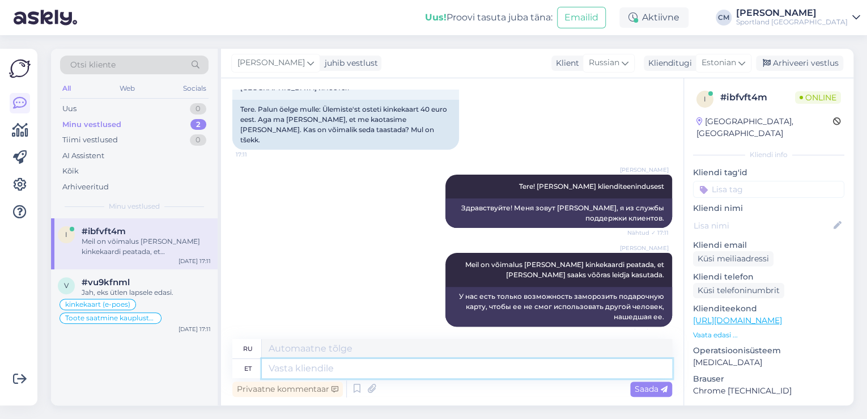
click at [300, 368] on textarea at bounding box center [467, 368] width 410 height 19
click at [197, 312] on div "kinkekaart (e-poes) Toote saatmine kaupluste vahel" at bounding box center [134, 310] width 153 height 27
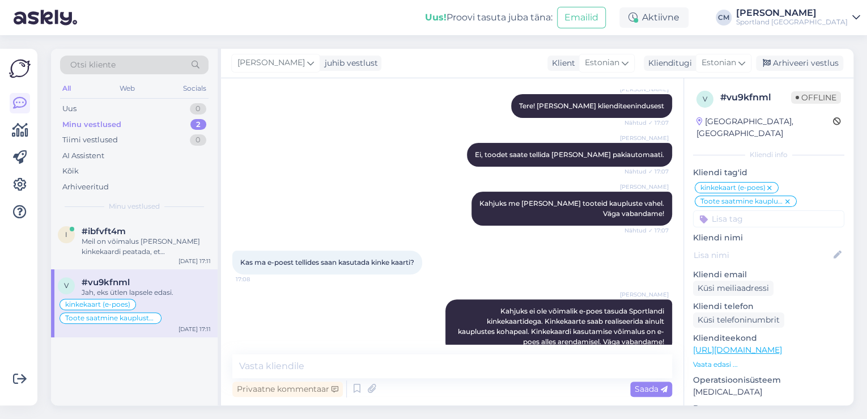
scroll to position [282, 0]
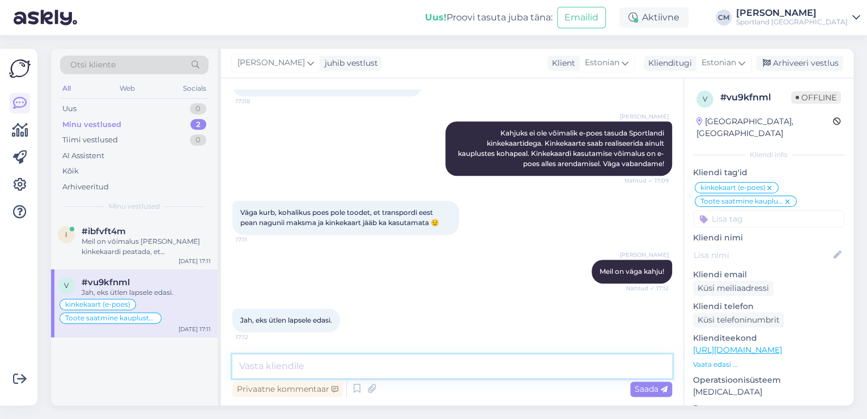
click at [377, 356] on textarea at bounding box center [452, 366] width 440 height 24
click at [157, 267] on div "i #ibfvft4m Meil on võimalus [PERSON_NAME] kinkekaardi peatada, et [PERSON_NAME…" at bounding box center [134, 243] width 167 height 51
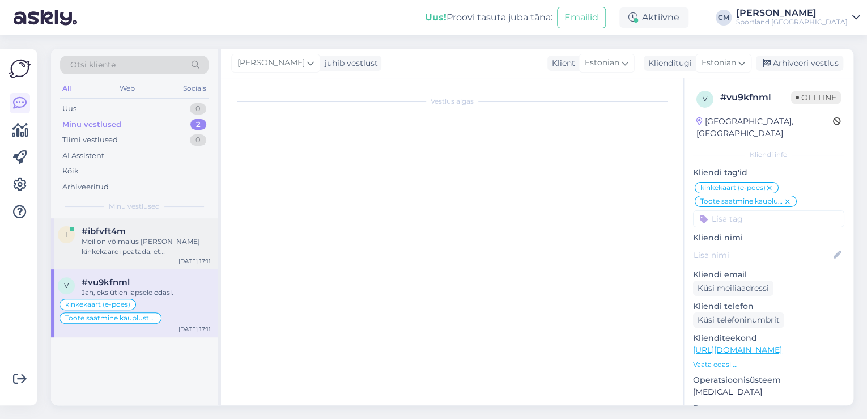
scroll to position [104, 0]
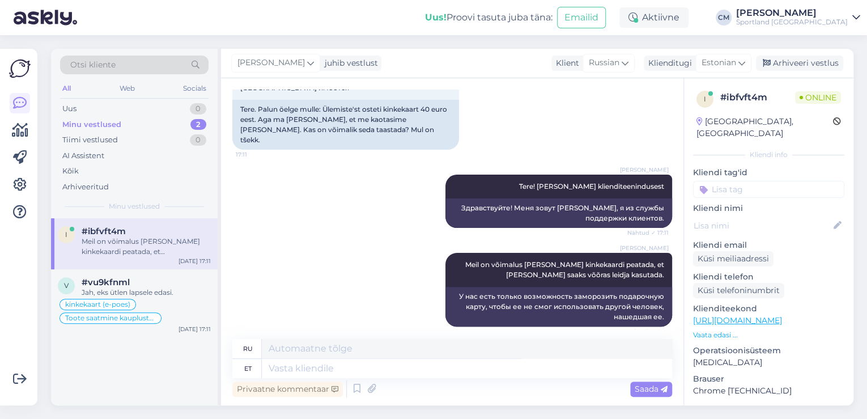
click at [159, 259] on div "i #ibfvft4m Meil on võimalus [PERSON_NAME] kinkekaardi peatada, et [PERSON_NAME…" at bounding box center [134, 243] width 167 height 51
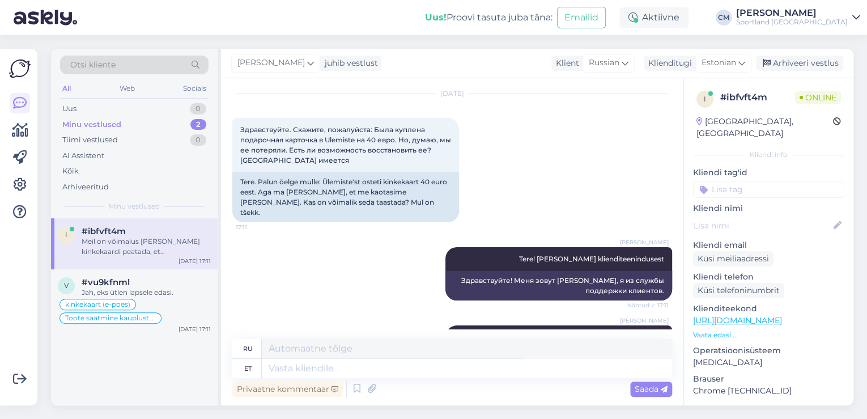
scroll to position [104, 0]
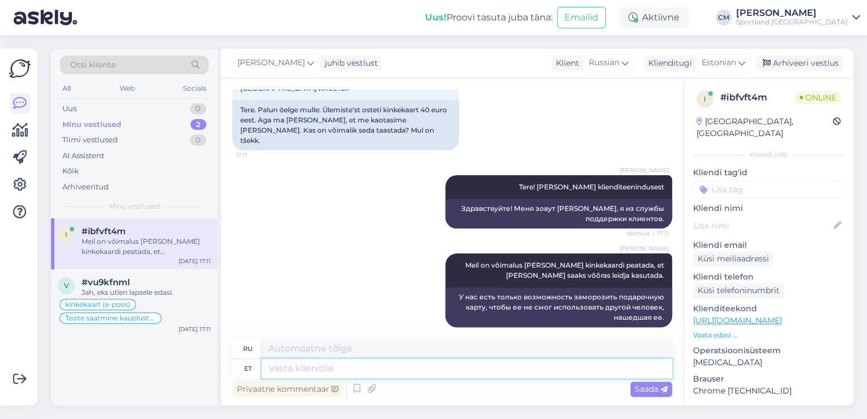
click at [376, 365] on textarea at bounding box center [467, 368] width 410 height 19
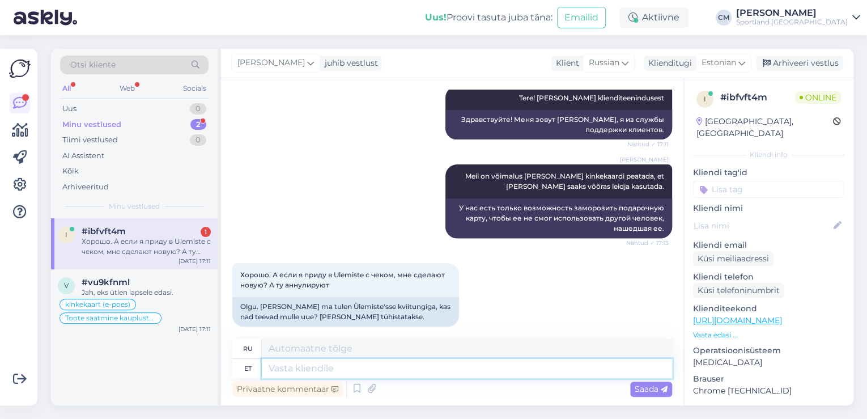
type textarea "E"
type textarea "Понедельник"
type textarea "Ei"
type textarea "Нет"
type textarea "Ei kahjuks m"
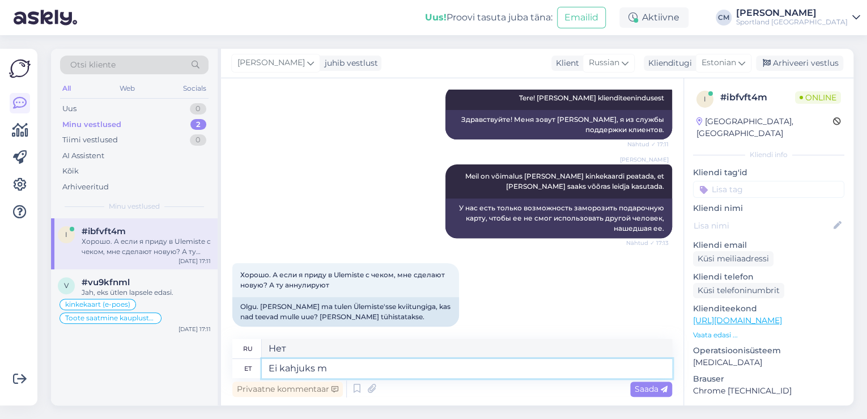
type textarea "Нет, к сожалению."
type textarea "Ei kahjuks mitte. S"
type textarea "Нет, к сожалению, нет."
type textarea "Ei kahjuks mitte. Saame"
type textarea "Нет, к сожалению, нет. Можем."
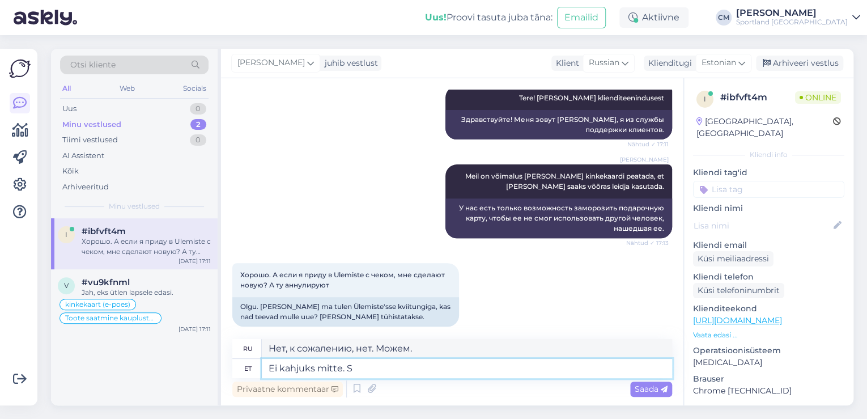
type textarea "Ei kahjuks mitte."
type textarea "Нет, к сожалению, нет."
type textarea "Ei kahjuks mitte. Kui sa"
type textarea "Нет, к сожалению, нет. Если"
type textarea "Ei kahjuks mitte. Kui saate"
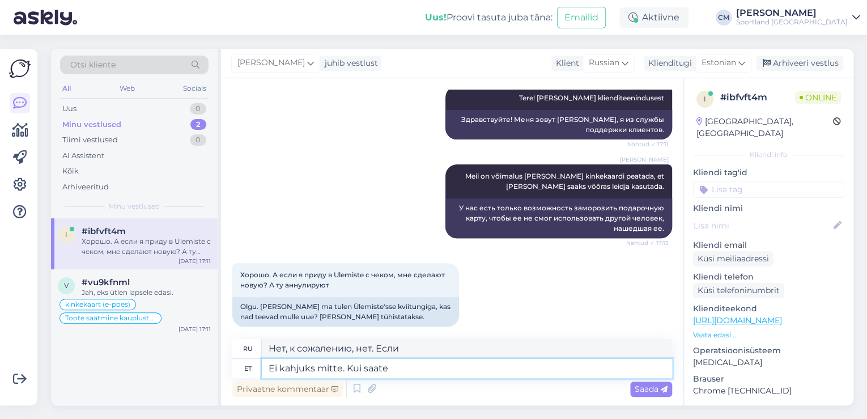
type textarea "Нет, к сожалению, нет. Если можно"
type textarea "Ei kahjuks mitte. Kui saate meile e"
type textarea "Нет, к сожалению, нет. Если вы можете отправить нам"
type textarea "Ei kahjuks mitte. Kui saate meile edastada"
type textarea "К сожалению, нет. Если вы можете переслать нам."
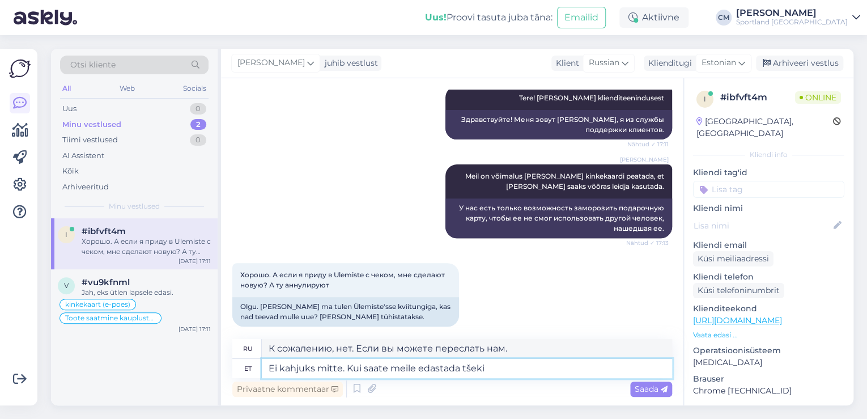
type textarea "Ei kahjuks mitte. Kui saate meile edastada tšeki"
type textarea "Нет, к сожалению, нет. Если вы можете отправить нам чек,"
type textarea "Ei kahjuks mitte. Kui saate meile edastada [PERSON_NAME]"
type textarea "Нет, к сожалению, нет. Если вы можете отправить нам чек и"
type textarea "Ei kahjuks mitte. Kui saate meile edastada [PERSON_NAME] oma os"
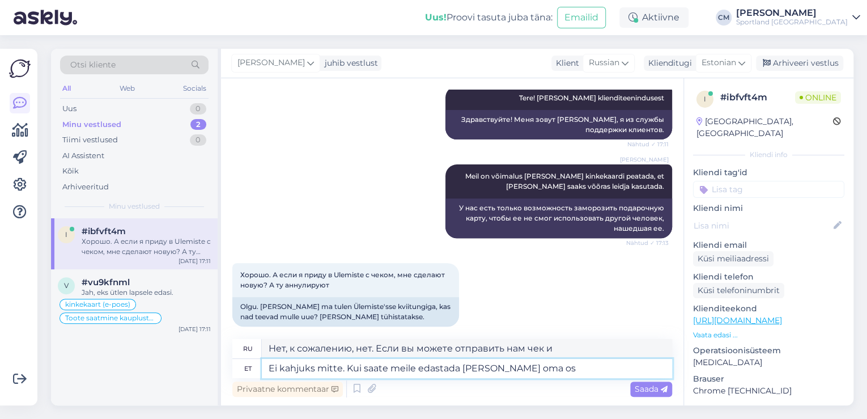
type textarea "Нет, к сожалению, нет. Если вы можете отправить нам чек и ваш"
type textarea "Ei kahjuks mitte. Kui saate meile edastada [PERSON_NAME] oma ostu t"
type textarea "Нет, к сожалению, нет. Если вы можете отправить нам чек и информацию о покупке,"
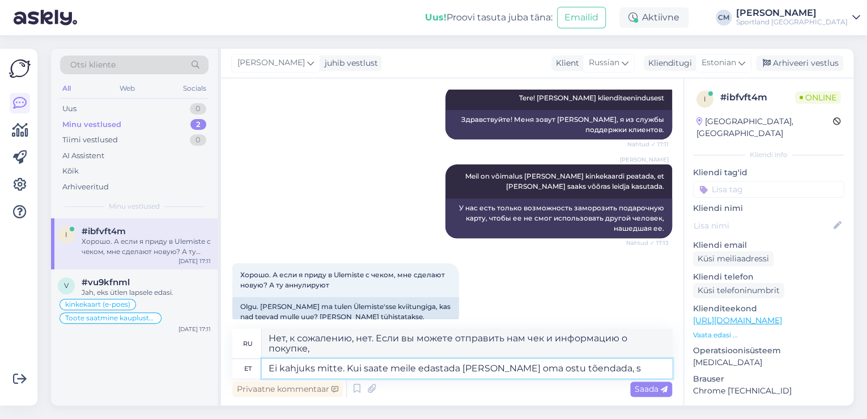
type textarea "Ei kahjuks mitte. Kui saate meile edastada [PERSON_NAME] oma ostu tõendada, si"
type textarea "К сожалению, нет. Если вы можете предоставить нам чек и подтверждение покупки,"
type textarea "Ei kahjuks mitte. Kui saate meile edastada [PERSON_NAME] oma ostu tõendada, siis"
type textarea "Нет, к сожалению, нет. Если вы можете предоставить нам чек и подтверждение поку…"
type textarea "Ei kahjuks mitte. Kui saate meile edastada [PERSON_NAME] oma ostu tõendada, sii…"
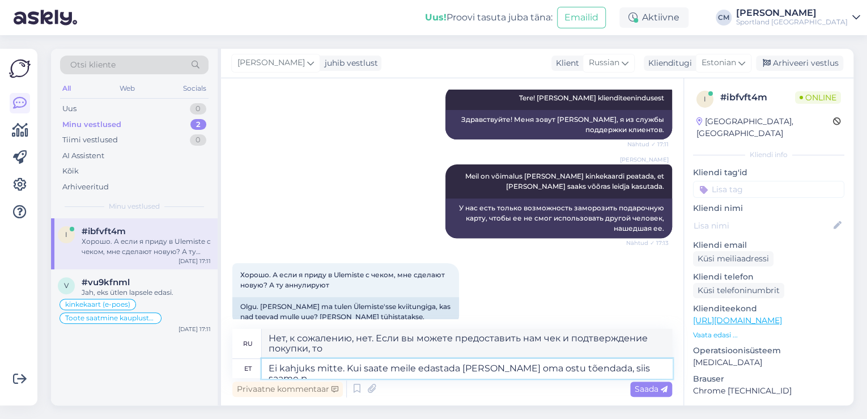
type textarea "Нет, к сожалению, нет. Если вы можете отправить нам чек и подтверждение покупки…"
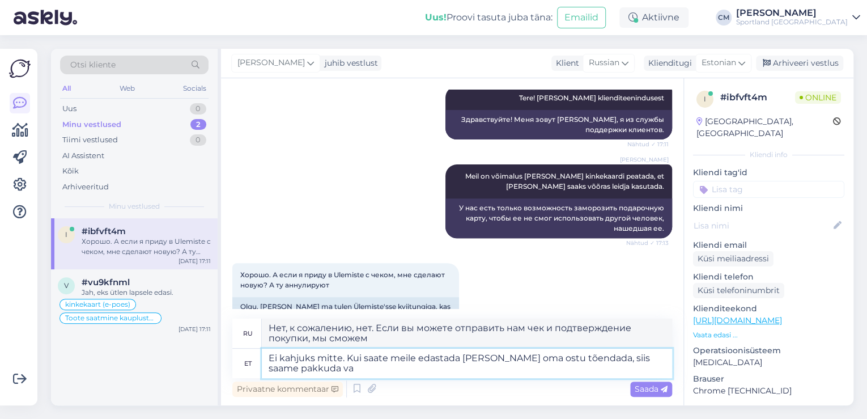
type textarea "Ei kahjuks mitte. Kui saate meile edastada [PERSON_NAME] oma ostu tõendada, sii…"
type textarea "Нет, к сожалению, нет. Если вы предоставите нам чек и подтверждение покупки, мы…"
type textarea "Ei kahjuks mitte. Kui saate meile edastada [PERSON_NAME] oma ostu tõendada, sii…"
type textarea "Нет, к сожалению, нет. Если вы предоставите нам чек и подтверждение покупки, мы…"
type textarea "Ei kahjuks mitte. Kui saate meile edastada [PERSON_NAME] oma ostu tõendada, sii…"
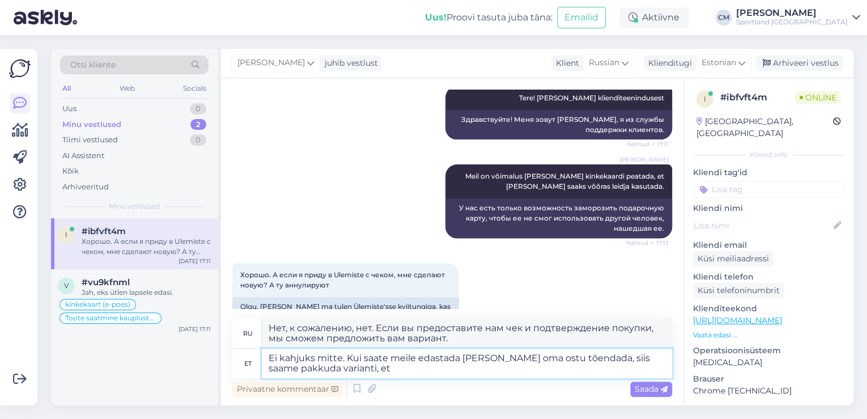
type textarea "Нет, к сожалению, нет. Если вы предоставите нам чек и подтверждение покупки, мы…"
type textarea "Ei kahjuks mitte. Kui saate meile edastada [PERSON_NAME] oma ostu tõendada, sii…"
type textarea "Нет, к сожалению, нет. Если вы можете отправить нам чек и подтверждение покупки…"
type textarea "Ei kahjuks mitte. Kui saate meile edastada [PERSON_NAME] oma ostu tõendada, sii…"
type textarea "К сожалению, нет. Если вы пришлёте нам чек и подтверждение покупки, мы можем пр…"
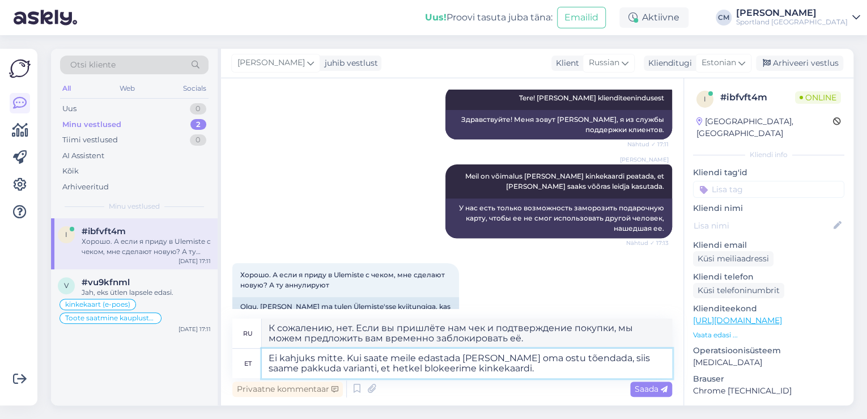
type textarea "Ei kahjuks mitte. Kui saate meile edastada [PERSON_NAME] oma ostu tõendada, sii…"
type textarea "К сожалению, нет. Если вы пришлёте нам чек и подтверждение покупки, мы можем пр…"
type textarea "Ei kahjuks mitte. Kui saate meile edastada [PERSON_NAME] oma ostu tõendada, sii…"
type textarea "Нет, к сожалению, нет. Если вы пришлёте нам чек и подтверждение покупки, мы мож…"
type textarea "Ei kahjuks mitte. Kui saate meile edastada [PERSON_NAME] oma ostu tõendada, sii…"
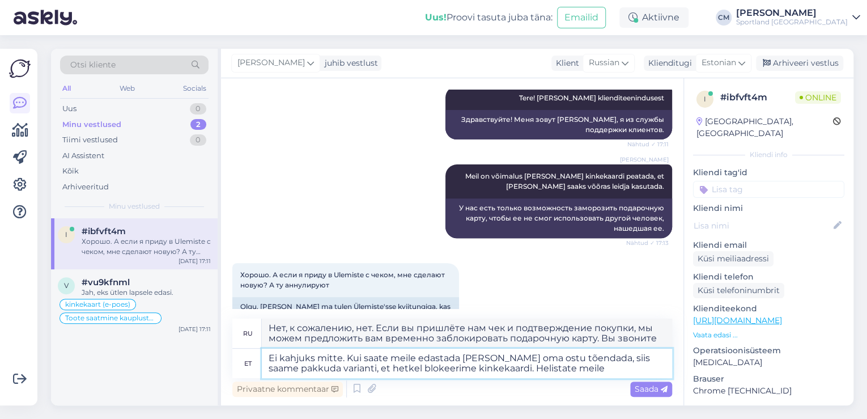
type textarea "Нет, к сожалению, нет. Если вы пришлёте нам чек и подтверждение покупки, мы мож…"
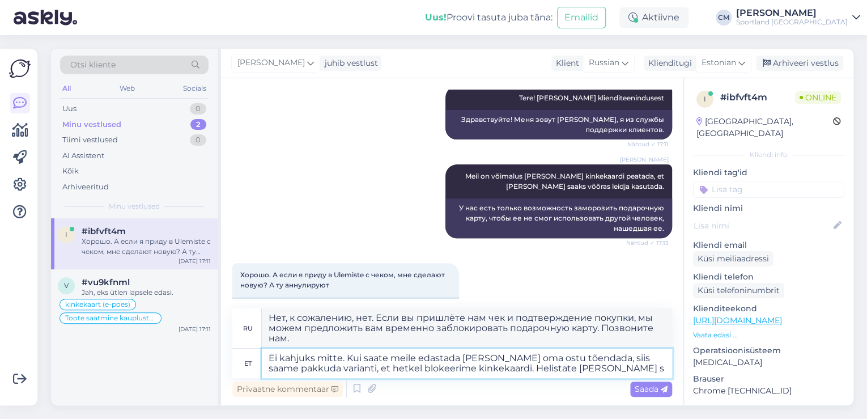
type textarea "Ei kahjuks mitte. Kui saate meile edastada [PERSON_NAME] oma ostu tõendada, sii…"
type textarea "Нет, к сожалению, нет. Если вы пришлёте нам чек и подтверждение покупки, мы мож…"
type textarea "Ei kahjuks mitte. Kui saate meile edastada [PERSON_NAME] oma ostu tõendada, sii…"
type textarea "К сожалению, нет. Если вы пришлёте нам чек и подтверждение покупки, мы можем пр…"
type textarea "Ei kahjuks mitte. Kui saate meile edastada [PERSON_NAME] oma ostu tõendada, sii…"
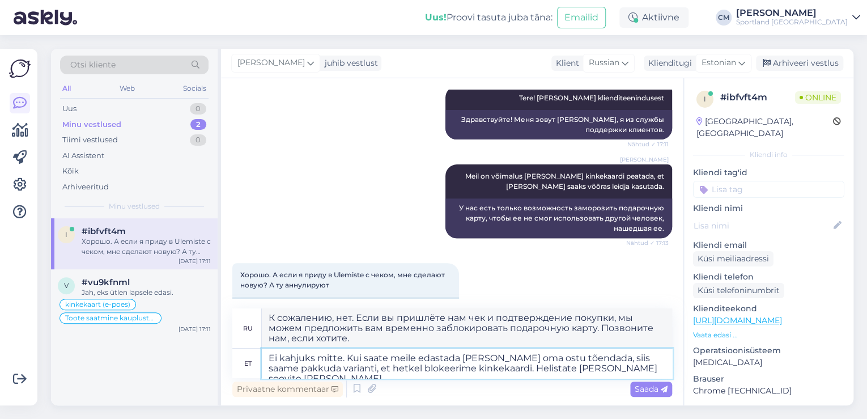
type textarea "К сожалению, нет. Если вы пришлёте нам чек и подтверждение покупки, мы можем пр…"
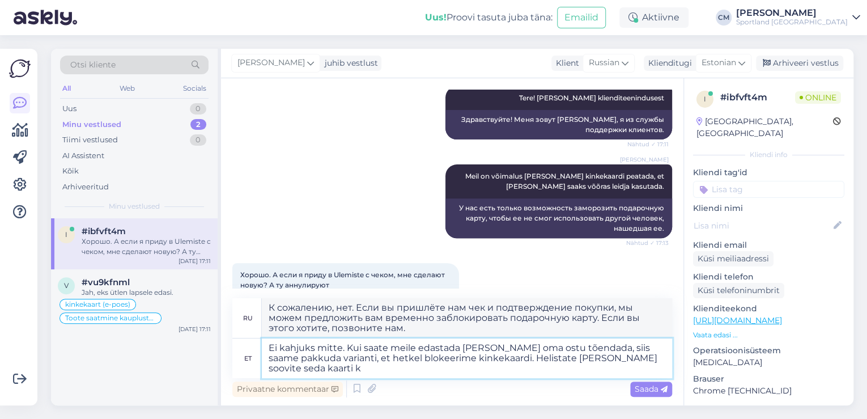
type textarea "Ei kahjuks mitte. Kui saate meile edastada [PERSON_NAME] oma ostu tõendada, sii…"
type textarea "К сожалению, нет. Если вы пришлёте нам чек и подтверждение покупки, мы можем пр…"
type textarea "Ei kahjuks mitte. Kui saate meile edastada [PERSON_NAME] oma ostu tõendada, sii…"
type textarea "Нет, к сожалению, нет. Если вы пришлёте нам чек и подтверждение покупки, мы мож…"
type textarea "Ei kahjuks mitte. Kui saate meile edastada [PERSON_NAME] oma ostu tõendada, sii…"
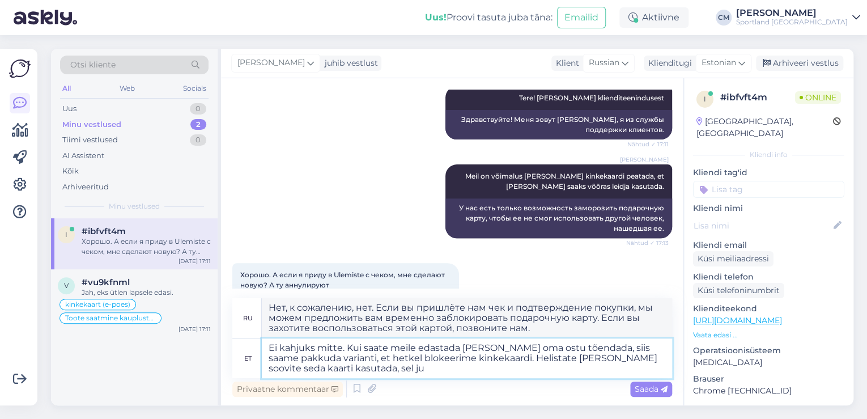
type textarea "К сожалению, нет. Если вы пришлёте нам чек и подтверждение покупки, мы можем пр…"
type textarea "Ei kahjuks mitte. Kui saate meile edastada [PERSON_NAME] oma ostu tõendada, sii…"
type textarea "Нет, к сожалению, нет. Если вы пришлёте нам чек и подтверждение покупки, мы мож…"
type textarea "Ei kahjuks mitte. Kui saate meile edastada [PERSON_NAME] oma ostu tõendada, sii…"
type textarea "К сожалению, нет. Если вы пришлёте нам чек и подтверждение покупки, мы можем пр…"
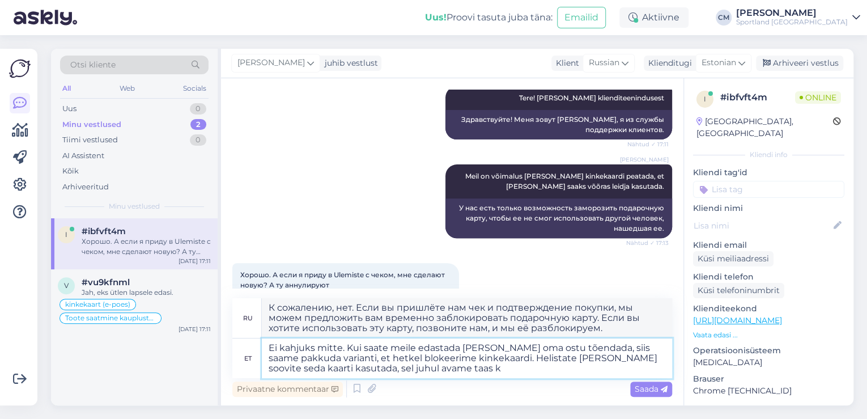
type textarea "Ei kahjuks mitte. Kui saate meile edastada [PERSON_NAME] oma ostu tõendada, sii…"
type textarea "К сожалению, нет. Если вы пришлёте нам чек и подтверждение покупки, мы можем пр…"
type textarea "Ei kahjuks mitte. Kui saate meile edastada [PERSON_NAME] oma ostu tõendada, sii…"
type textarea "К сожалению, нет. Если вы пришлёте нам чек и подтверждение покупки, мы можем пр…"
type textarea "Ei kahjuks mitte. Kui saate meile edastada [PERSON_NAME] oma ostu tõendada, sii…"
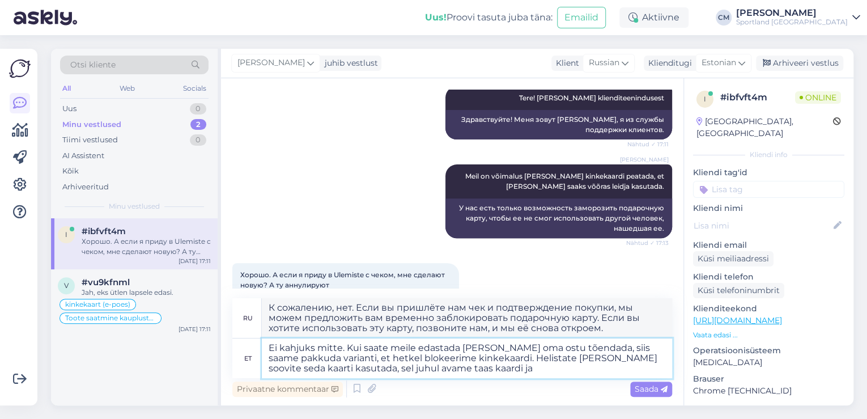
type textarea "Нет, к сожалению, нет. Если вы пришлёте нам чек и подтверждение покупки, мы мож…"
type textarea "Ei kahjuks mitte. Kui saate meile edastada [PERSON_NAME] oma ostu tõendada, sii…"
type textarea "Нет, к сожалению, нет. Если вы пришлёте нам чек и подтверждение покупки, мы мож…"
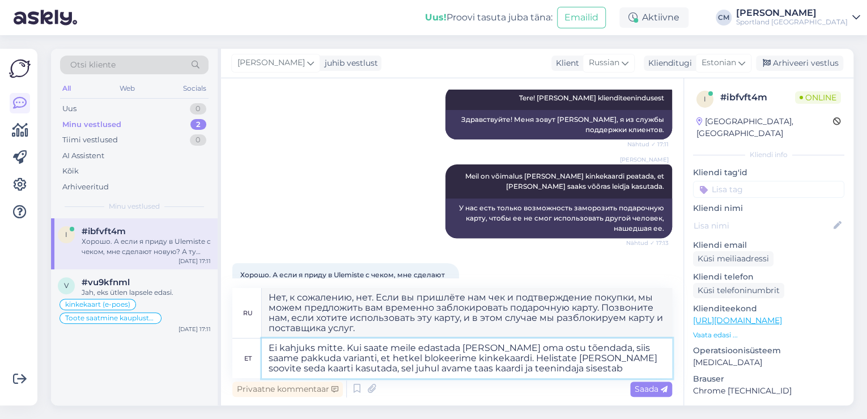
type textarea "Ei kahjuks mitte. Kui saate meile edastada [PERSON_NAME] oma ostu tõendada, sii…"
type textarea "Нет, к сожалению, нет. Если вы пришлёте нам чек и подтверждение покупки, мы мож…"
type textarea "Ei kahjuks mitte. Kui saate meile edastada [PERSON_NAME] oma ostu tõendada, sii…"
type textarea "Нет, к сожалению, нет. Если вы пришлёте нам чек и подтверждение покупки, мы мож…"
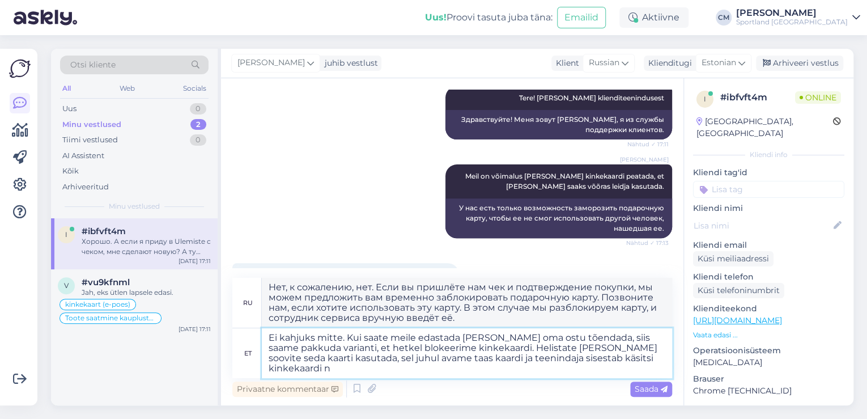
type textarea "Ei kahjuks mitte. Kui saate meile edastada [PERSON_NAME] oma ostu tõendada, sii…"
type textarea "К сожалению, нет. Если вы пришлёте нам чек и подтверждение покупки, мы можем пр…"
type textarea "Ei kahjuks mitte. Kui saate meile edastada [PERSON_NAME] oma ostu tõendada, sii…"
type textarea "К сожалению, нет. Если вы пришлёте нам чек и подтверждение покупки, мы можем пр…"
type textarea "Ei kahjuks mitte. Kui saate meile edastada [PERSON_NAME] oma ostu tõendada, sii…"
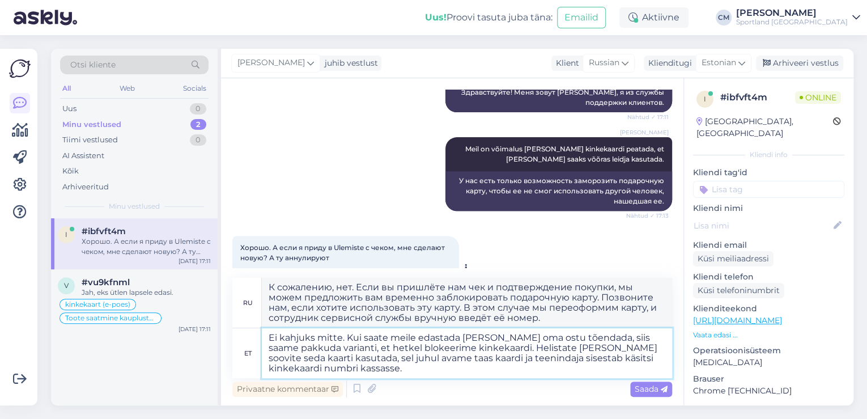
type textarea "К сожалению, нет. Если вы пришлёте нам чек и подтверждение покупки, мы можем пр…"
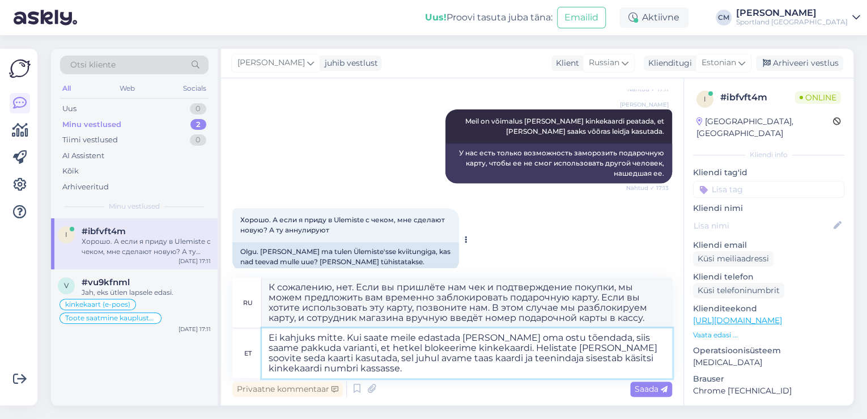
scroll to position [253, 0]
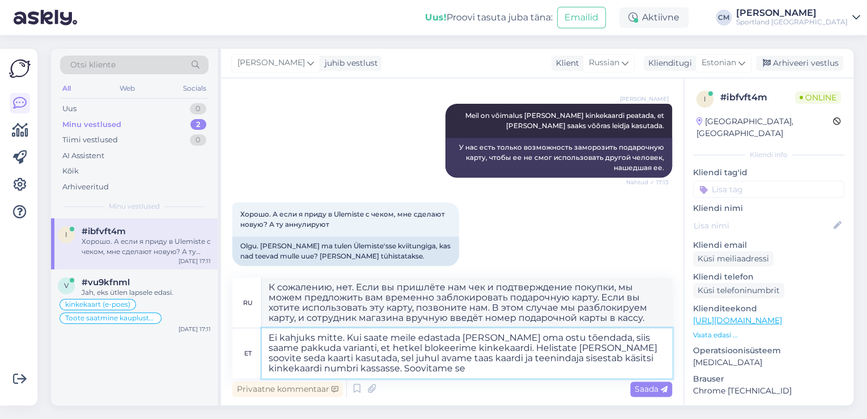
type textarea "Ei kahjuks mitte. Kui saate meile edastada [PERSON_NAME] oma ostu tõendada, sii…"
type textarea "Нет, к сожалению, нет. Если вы пришлёте нам чек и подтверждение покупки, мы мож…"
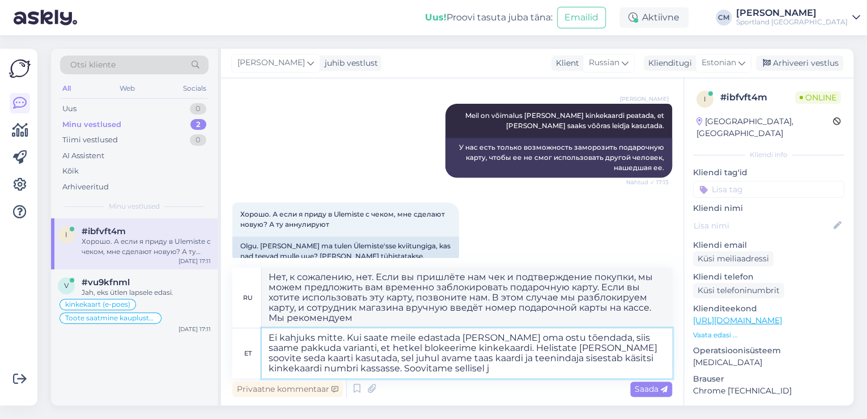
type textarea "Ei kahjuks mitte. Kui saate meile edastada [PERSON_NAME] oma ostu tõendada, sii…"
type textarea "Нет, к сожалению, нет. Если вы пришлёте нам чек и подтверждение покупки, мы мож…"
type textarea "Ei kahjuks mitte. Kui saate meile edastada [PERSON_NAME] oma ostu tõendada, sii…"
type textarea "Нет, к сожалению, нет. Если вы пришлёте нам чек и подтверждение покупки, мы мож…"
type textarea "Ei kahjuks mitte. Kui saate meile edastada [PERSON_NAME] oma ostu tõendada, sii…"
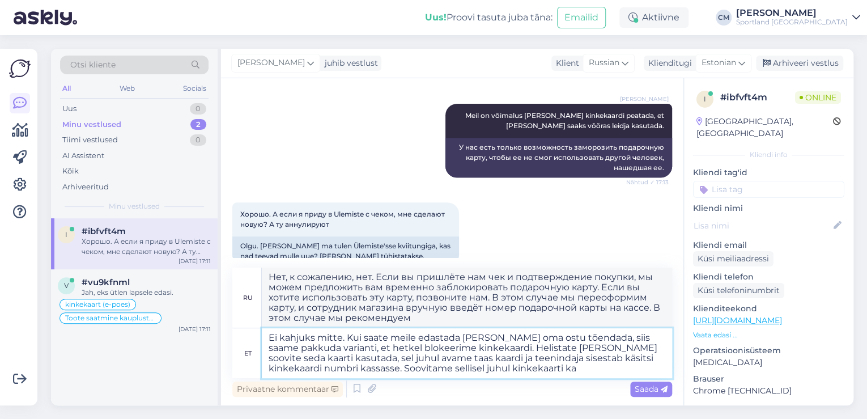
type textarea "Нет, к сожалению, нет. Если вы пришлёте нам чек и подтверждение покупки, мы мож…"
type textarea "Ei kahjuks mitte. Kui saate meile edastada [PERSON_NAME] oma ostu tõendada, sii…"
type textarea "Нет, к сожалению, нет. Если вы пришлёте нам чек и подтверждение покупки, мы мож…"
type textarea "Ei kahjuks mitte. Kui saate meile edastada [PERSON_NAME] oma ostu tõendada, sii…"
type textarea "Нет, к сожалению, нет. Если вы пришлёте нам чек и подтверждение покупки, мы мож…"
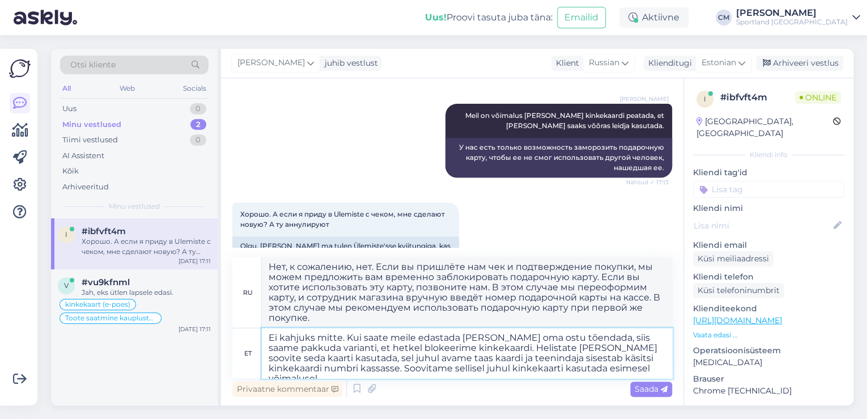
type textarea "Ei kahjuks mitte. Kui saate meile edastada [PERSON_NAME] oma ostu tõendada, sii…"
type textarea "К сожалению, нет. Если вы пришлёте нам чек и подтверждение покупки, мы можем пр…"
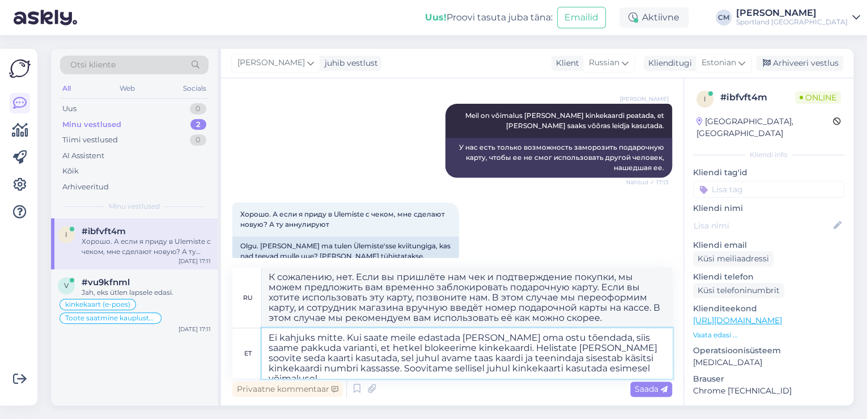
click at [569, 348] on textarea "Ei kahjuks mitte. Kui saate meile edastada [PERSON_NAME] oma ostu tõendada, sii…" at bounding box center [467, 353] width 410 height 50
type textarea "Ei kahjuks mitte. Kui saate meile edastada [PERSON_NAME] oma ostu tõendada, sii…"
type textarea "К сожалению, нет. Если вы пришлёте нам чек и подтверждение покупки, мы можем пр…"
click at [332, 357] on textarea "Ei kahjuks mitte. Kui saate meile edastada [PERSON_NAME] oma ostu tõendada, sii…" at bounding box center [467, 353] width 410 height 50
click at [310, 349] on textarea "Ei kahjuks mitte. Kui saate meile edastada [PERSON_NAME] oma ostu tõendada, sii…" at bounding box center [467, 353] width 410 height 50
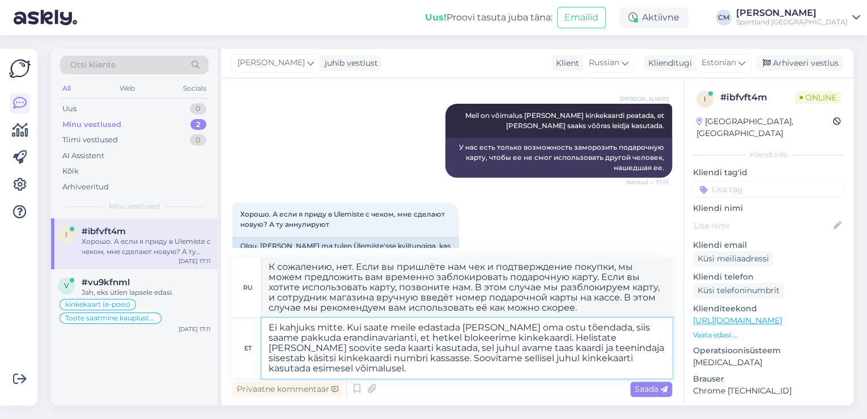
type textarea "Ei kahjuks mitte. Kui saate meile edastada [PERSON_NAME] oma ostu tõendada, sii…"
type textarea "К сожалению, нет. Если вы предоставите нам чек и подтверждение покупки, мы може…"
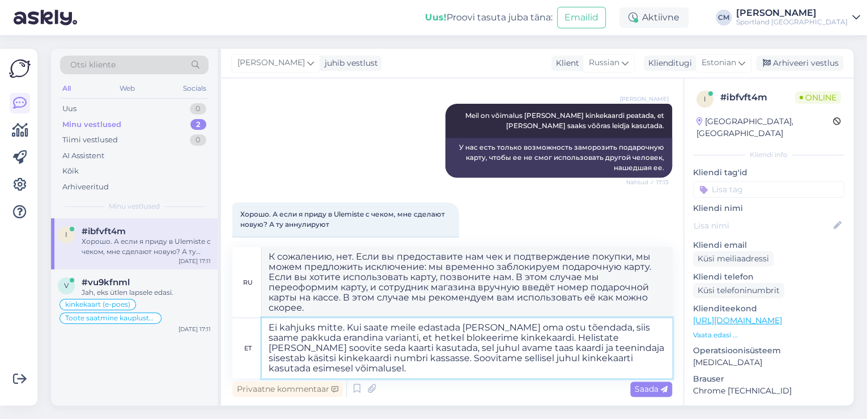
click at [460, 336] on textarea "Ei kahjuks mitte. Kui saate meile edastada [PERSON_NAME] oma ostu tõendada, sii…" at bounding box center [467, 348] width 410 height 60
type textarea "Ei kahjuks mitte. Kui saate meile edastada [PERSON_NAME] oma ostu tõendada, sii…"
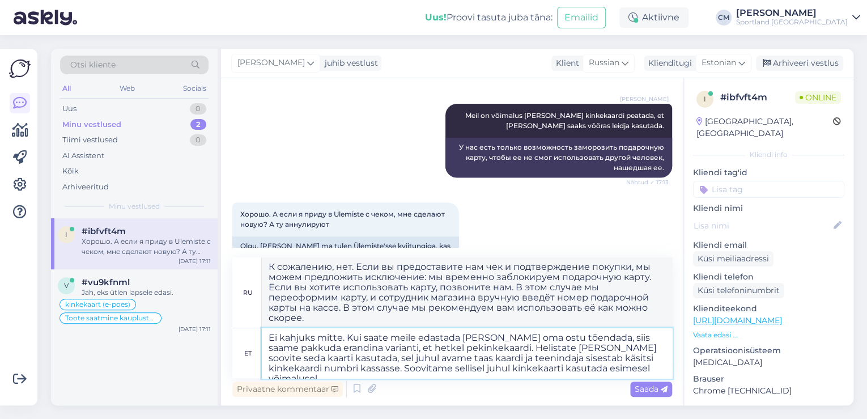
type textarea "К сожалению, нет. Если вы можете прислать нам чек и подтверждение покупки, мы м…"
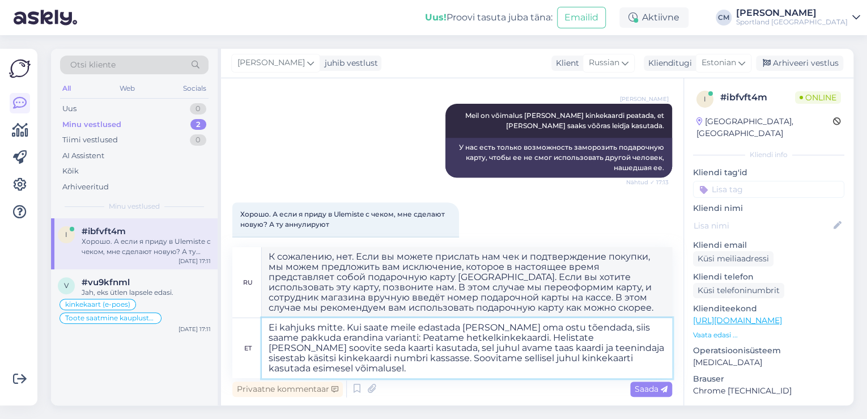
type textarea "Ei kahjuks mitte. Kui saate meile edastada [PERSON_NAME] oma ostu tõendada, sii…"
type textarea "К сожалению, нет. Если вы предоставите нам чек и подтверждение покупки, мы може…"
click at [366, 347] on textarea "Ei kahjuks mitte. Kui saate meile edastada [PERSON_NAME] oma ostu tõendada, sii…" at bounding box center [467, 348] width 410 height 60
type textarea "Ei kahjuks mitte. Kui saate meile edastada [PERSON_NAME] oma ostu tõendada, sii…"
type textarea "К сожалению, нет. Если вы можете отправить нам чек и подтвердить покупку, мы мо…"
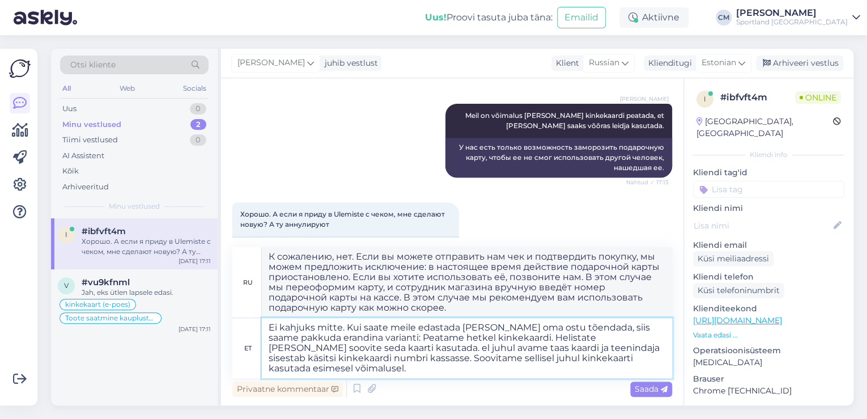
type textarea "Ei kahjuks mitte. Kui saate meile edastada [PERSON_NAME] oma ostu tõendada, sii…"
type textarea "К сожалению, нет. Если вы можете отправить нам чек и подтверждение покупки, мы …"
click at [353, 375] on textarea "Ei kahjuks mitte. Kui saate meile edastada [PERSON_NAME] oma ostu tõendada, sii…" at bounding box center [467, 348] width 410 height 60
click at [400, 360] on textarea "Ei kahjuks mitte. Kui saate meile edastada [PERSON_NAME] oma ostu tõendada, sii…" at bounding box center [467, 348] width 410 height 60
type textarea "Ei kahjuks mitte. Kui saate meile edastada [PERSON_NAME] oma ostu tõendada, sii…"
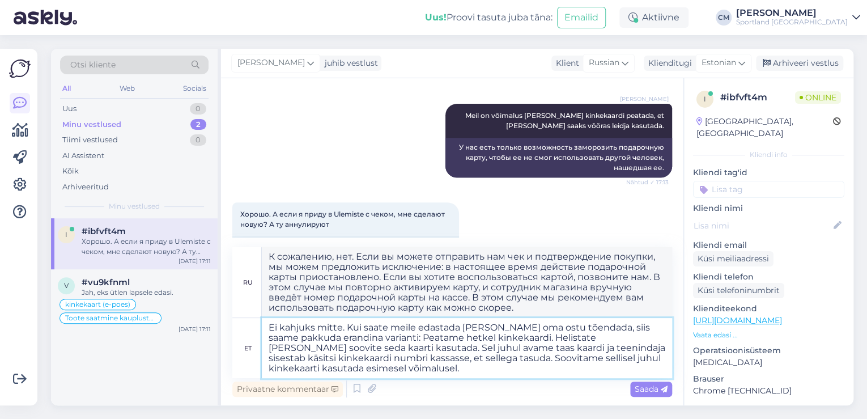
type textarea "К сожалению, нет. Если вы можете отправить нам чек и подтверждение покупки, мы …"
click at [427, 365] on textarea "Ei kahjuks mitte. Kui saate meile edastada [PERSON_NAME] oma ostu tõendada, sii…" at bounding box center [467, 348] width 410 height 60
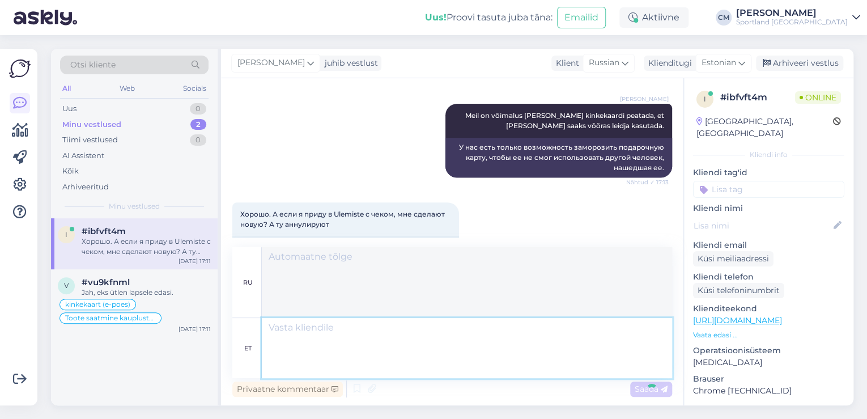
scroll to position [403, 0]
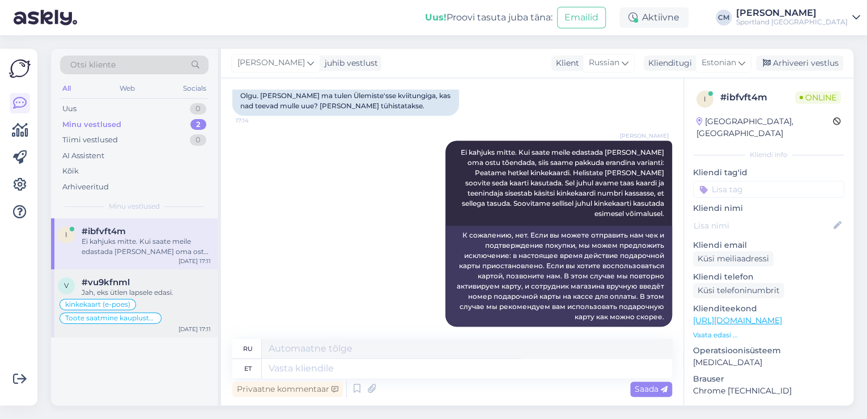
click at [150, 278] on div "#vu9kfnml" at bounding box center [146, 282] width 129 height 10
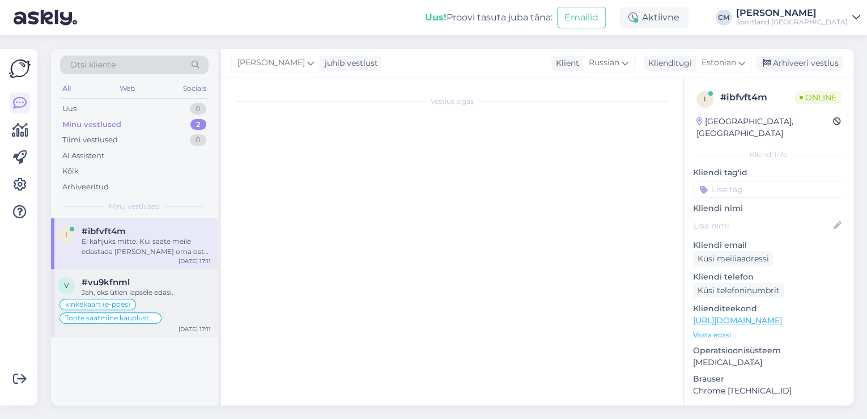
scroll to position [282, 0]
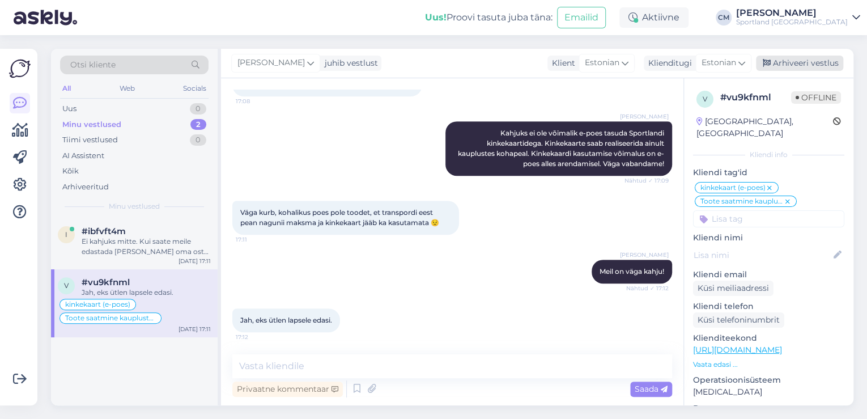
click at [800, 66] on div "Arhiveeri vestlus" at bounding box center [799, 63] width 87 height 15
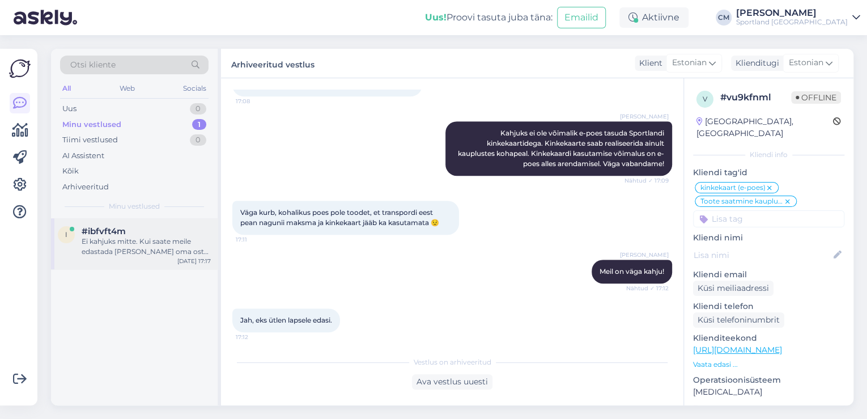
click at [138, 251] on div "Ei kahjuks mitte. Kui saate meile edastada [PERSON_NAME] oma ostu tõendada, sii…" at bounding box center [146, 246] width 129 height 20
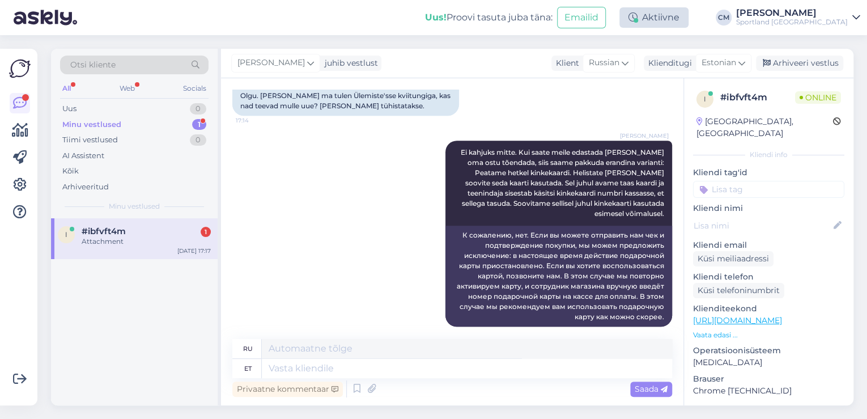
scroll to position [474, 0]
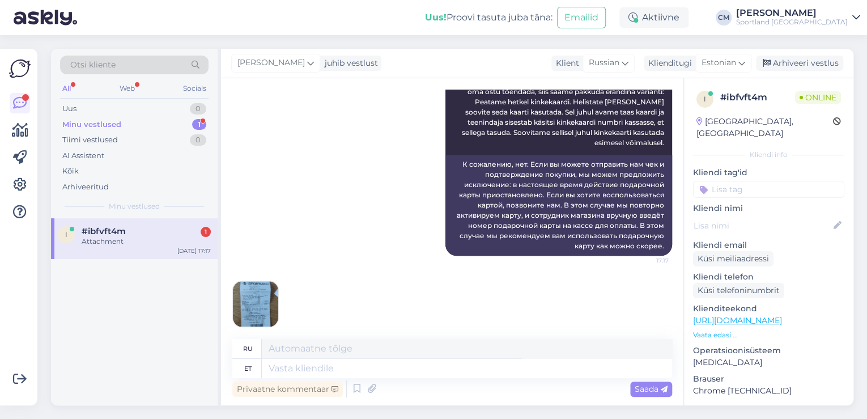
click at [270, 297] on img at bounding box center [255, 303] width 45 height 45
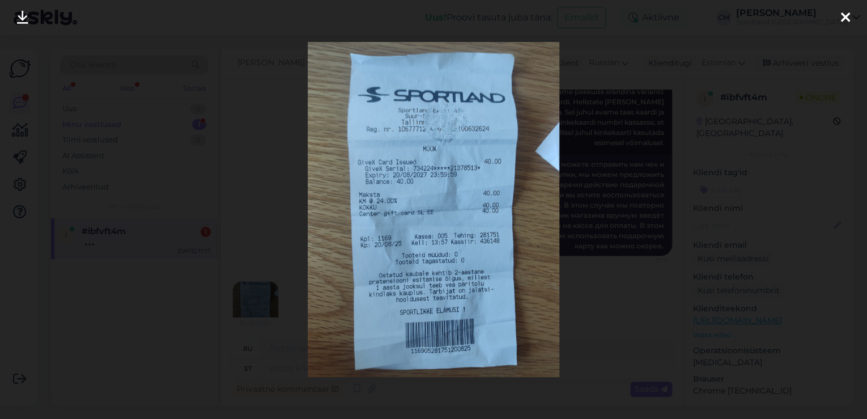
scroll to position [542, 0]
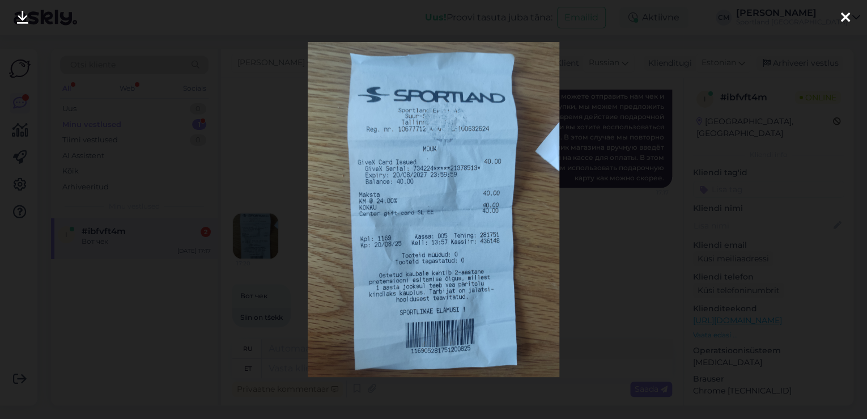
click at [281, 212] on div at bounding box center [433, 209] width 867 height 419
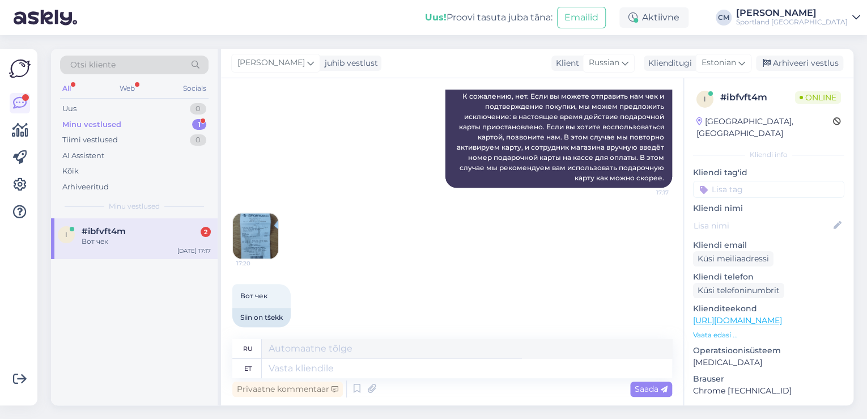
click at [270, 216] on img at bounding box center [255, 235] width 45 height 45
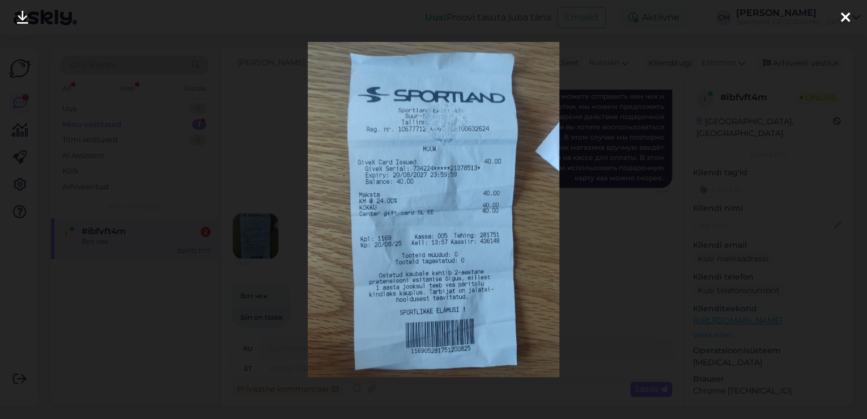
click at [271, 204] on div at bounding box center [433, 209] width 867 height 419
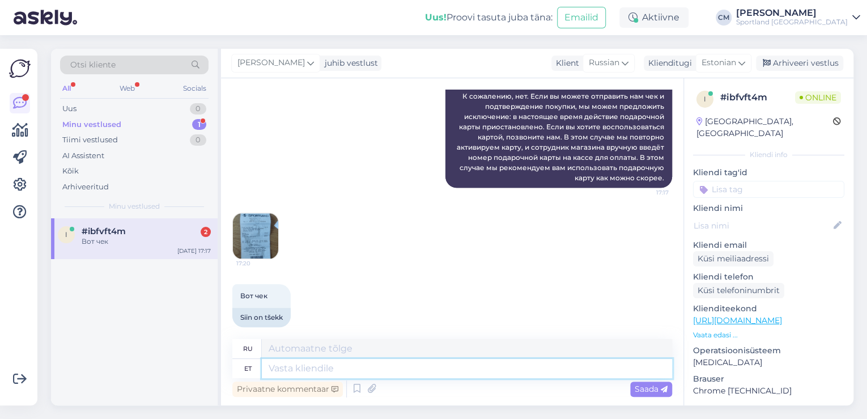
click at [364, 363] on textarea at bounding box center [467, 368] width 410 height 19
type textarea "Ja k"
type textarea "[PERSON_NAME]"
type textarea "Ja kuidas o"
type textarea "И как"
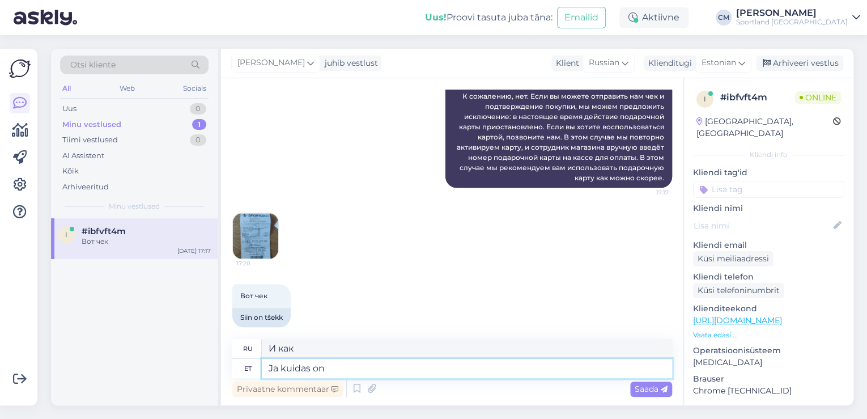
type textarea "Ja kuidas on"
type textarea "А как у вас дела?"
type textarea "Ja kuidas on [PERSON_NAME]?"
type textarea "А как тебя зовут?"
type textarea "Ja kuidas on"
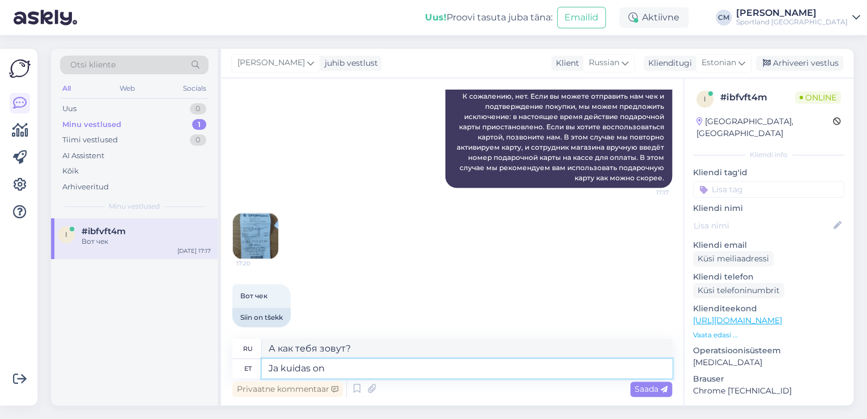
type textarea "А как у вас дела?"
type textarea "Ja kuid"
type textarea "И как"
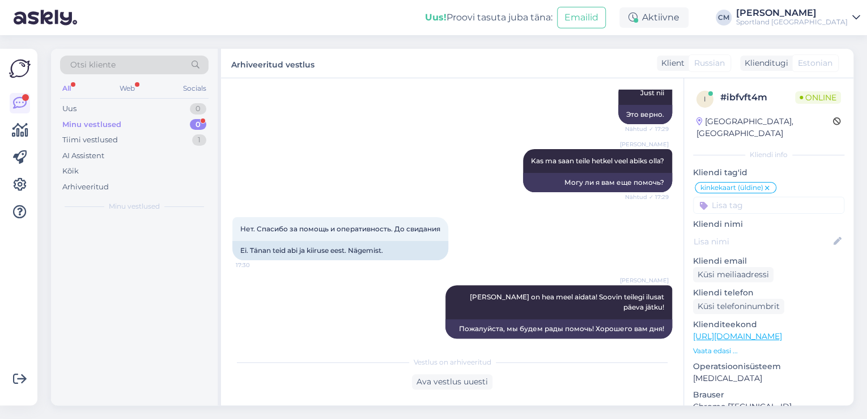
scroll to position [2213, 0]
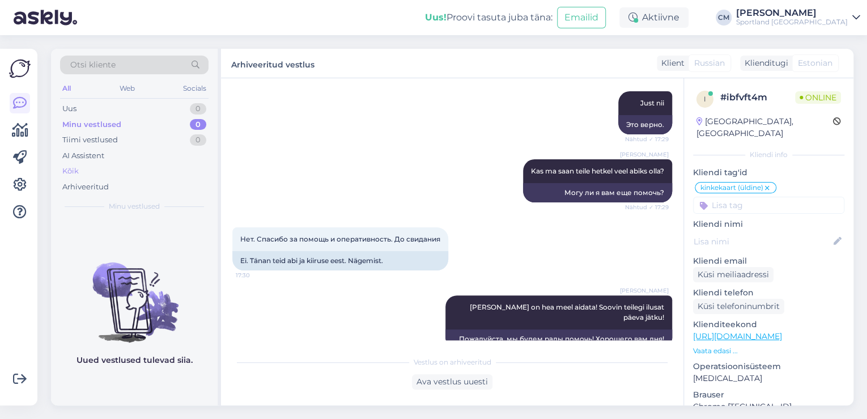
click at [106, 171] on div "Kõik" at bounding box center [134, 171] width 148 height 16
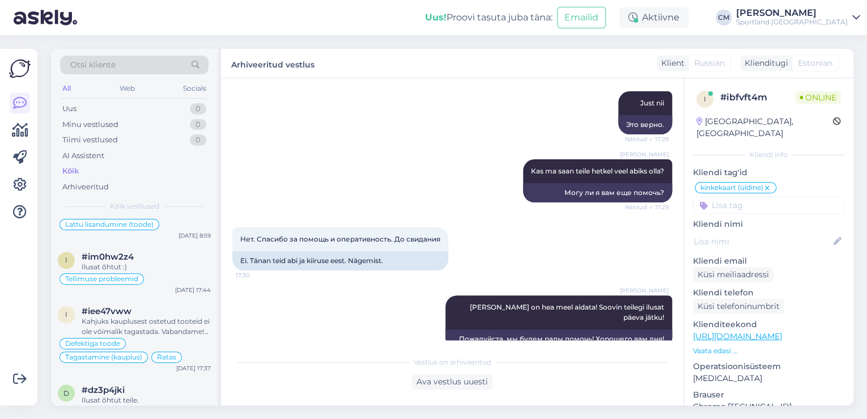
scroll to position [816, 0]
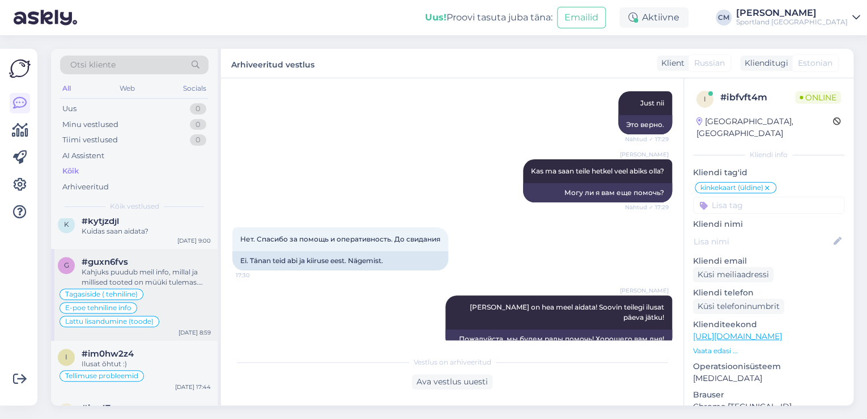
click at [154, 293] on div "Tagasiside ( tehniline) E-[PERSON_NAME] tehniline info Lattu lisandumine (toode)" at bounding box center [134, 307] width 153 height 41
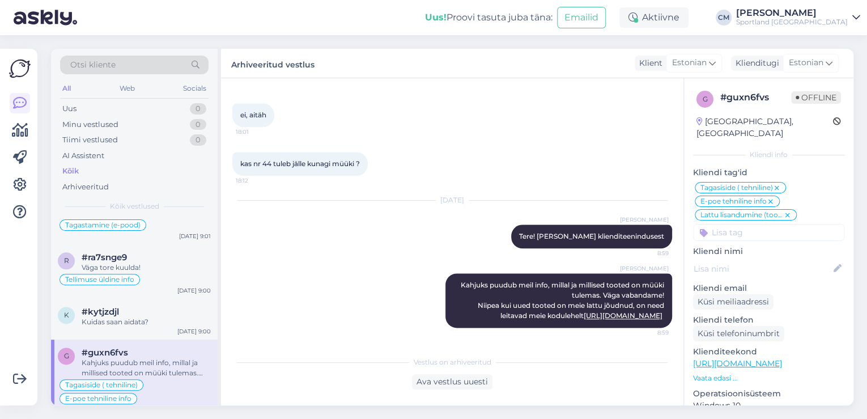
scroll to position [611, 0]
click at [120, 306] on div "#kytjzdjl" at bounding box center [146, 311] width 129 height 10
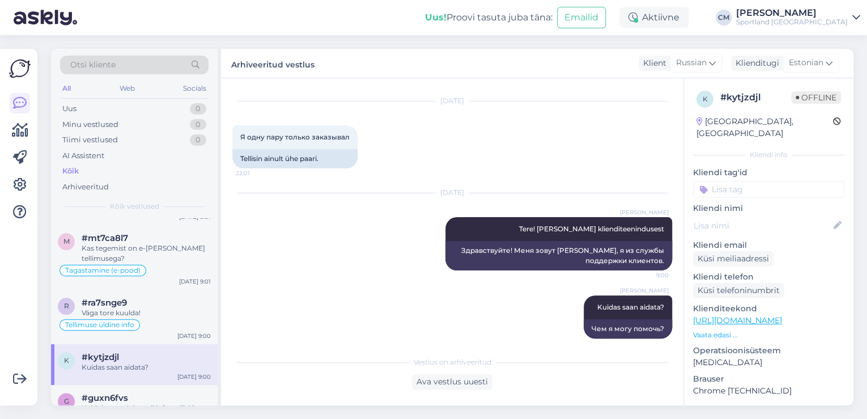
scroll to position [35, 0]
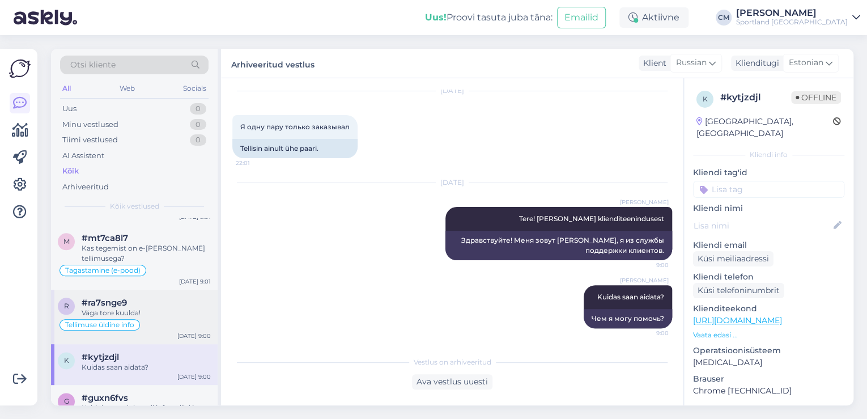
click at [157, 308] on div "Väga tore kuulda!" at bounding box center [146, 313] width 129 height 10
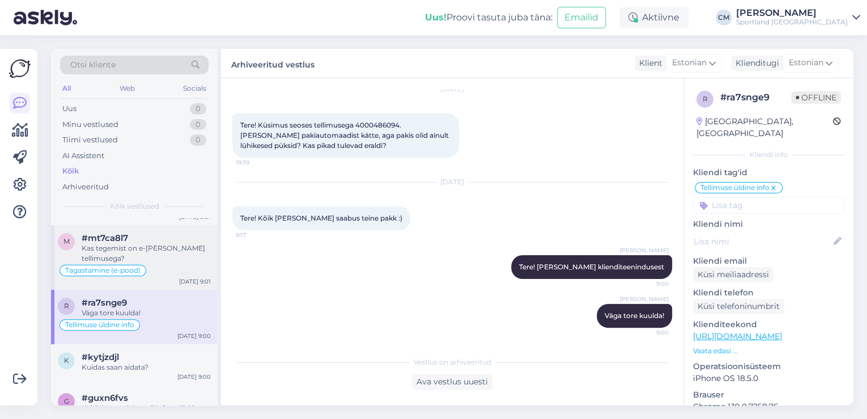
click at [177, 263] on div "Tagastamine (e-pood)" at bounding box center [134, 270] width 153 height 14
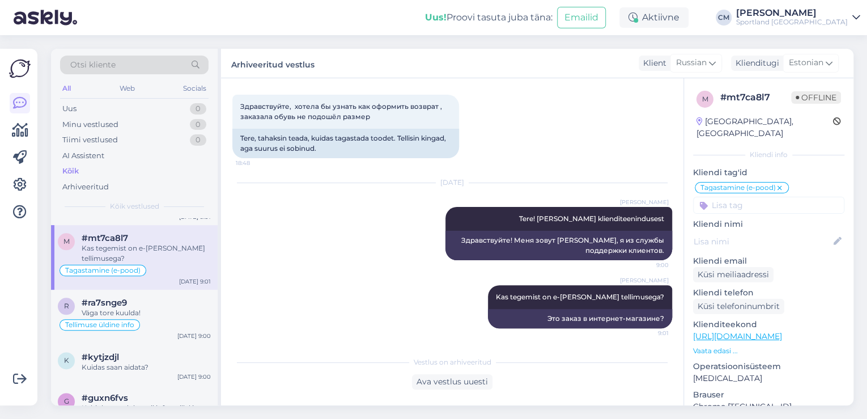
scroll to position [589, 0]
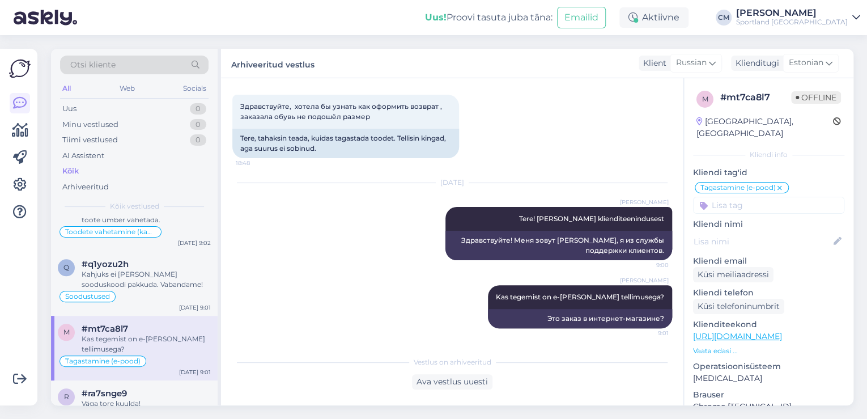
click at [177, 259] on div "#q1yozu2h" at bounding box center [146, 264] width 129 height 10
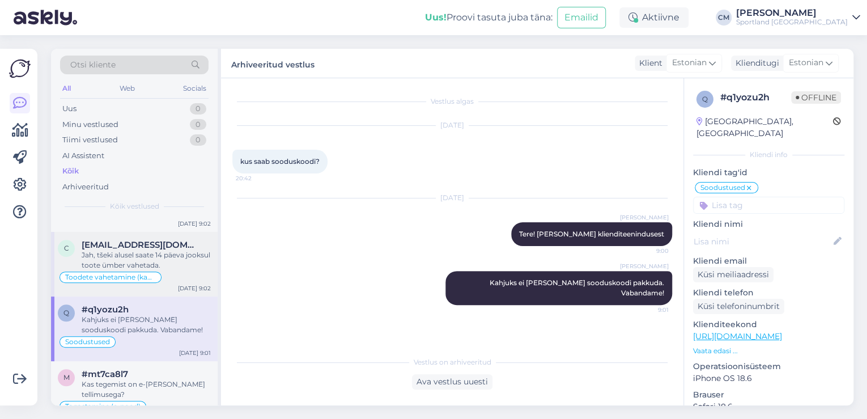
click at [172, 279] on div "Toodete vahetamine (kauplus)" at bounding box center [134, 277] width 153 height 14
